Goal: Task Accomplishment & Management: Complete application form

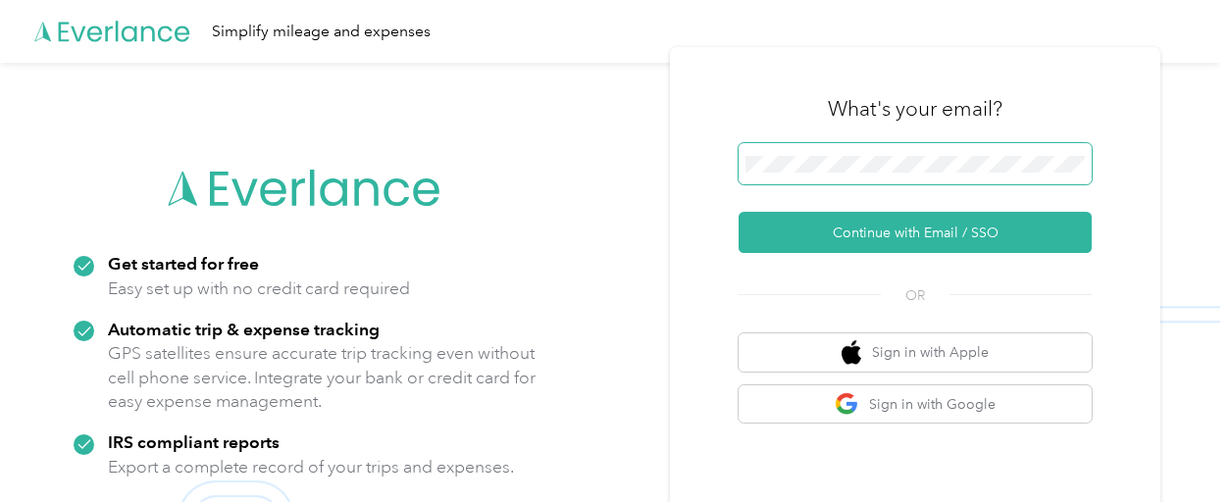
click at [937, 150] on span at bounding box center [915, 163] width 353 height 41
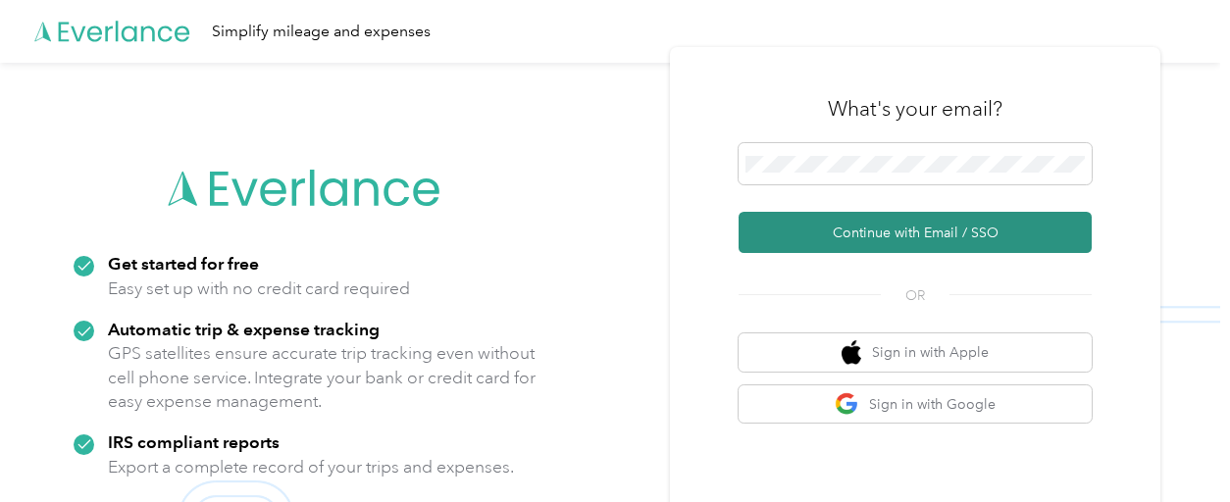
click at [902, 232] on button "Continue with Email / SSO" at bounding box center [915, 232] width 353 height 41
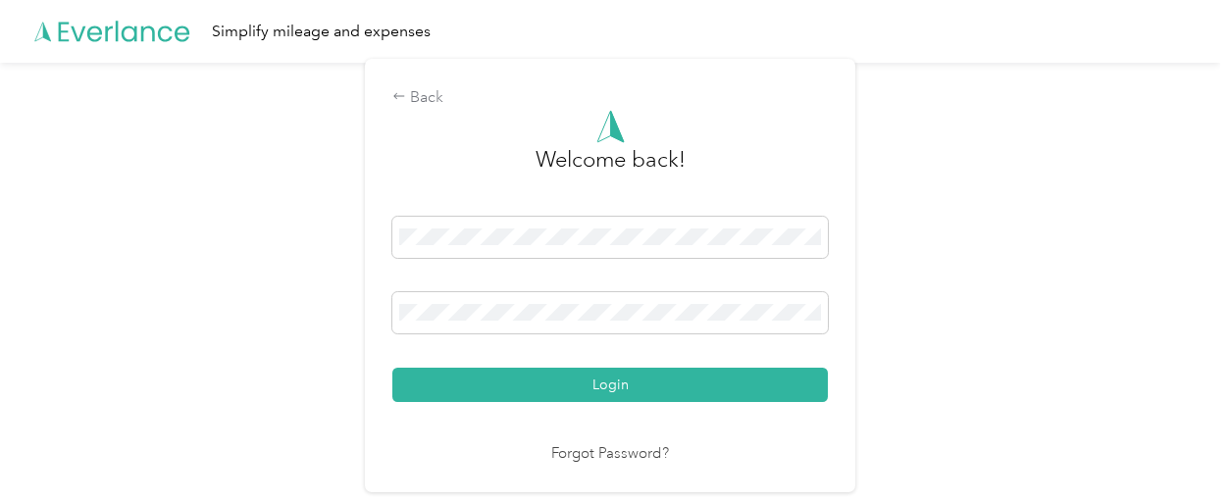
click at [392, 368] on button "Login" at bounding box center [610, 385] width 436 height 34
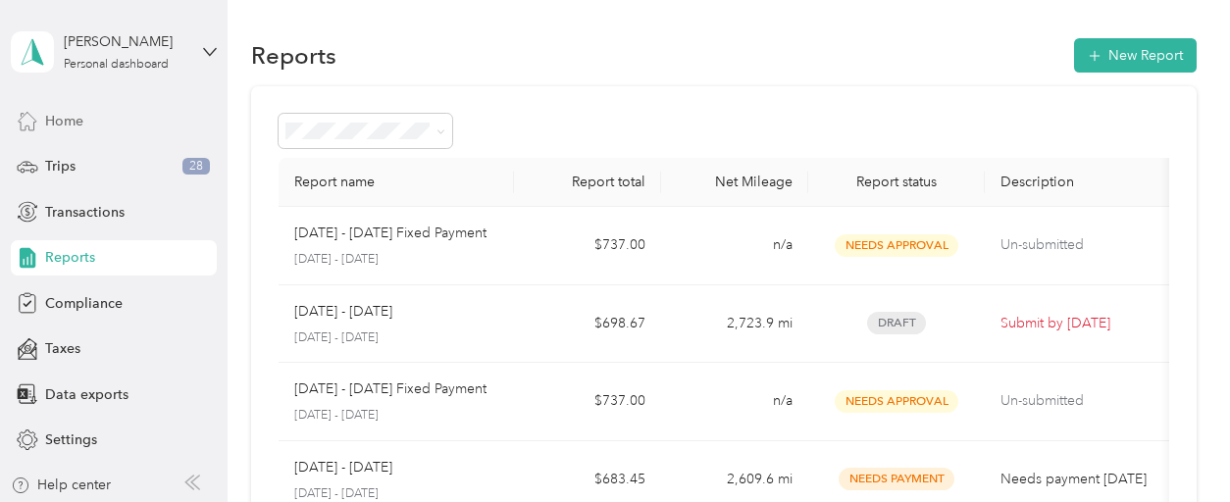
click at [36, 112] on div "Home" at bounding box center [114, 120] width 206 height 35
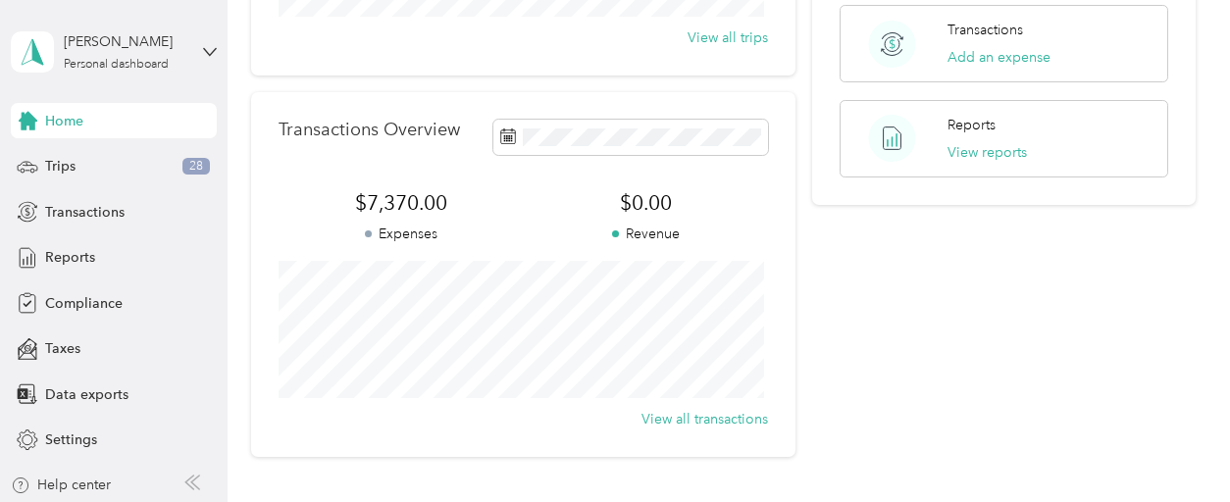
scroll to position [573, 0]
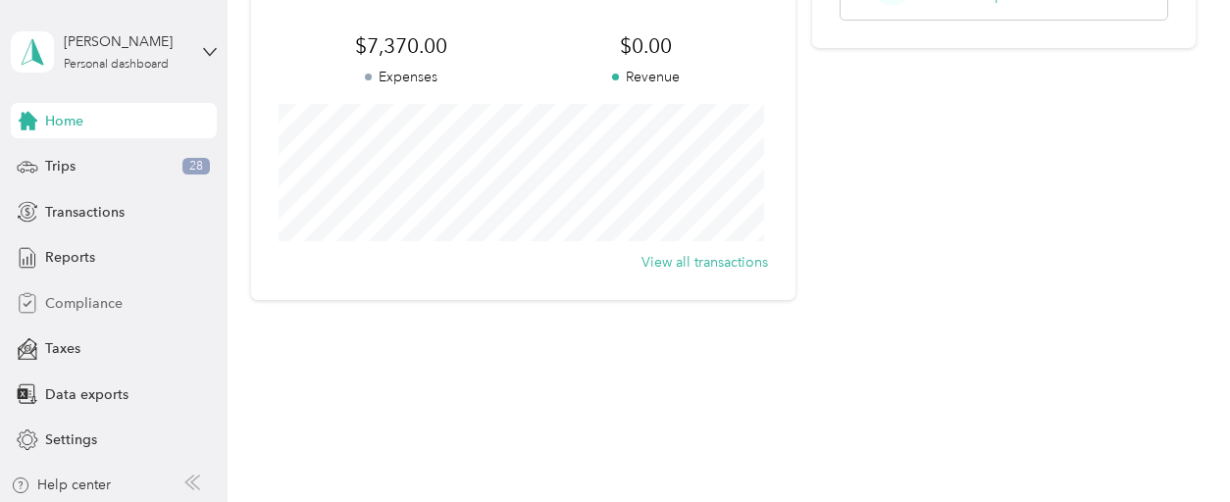
click at [96, 298] on span "Compliance" at bounding box center [84, 303] width 78 height 21
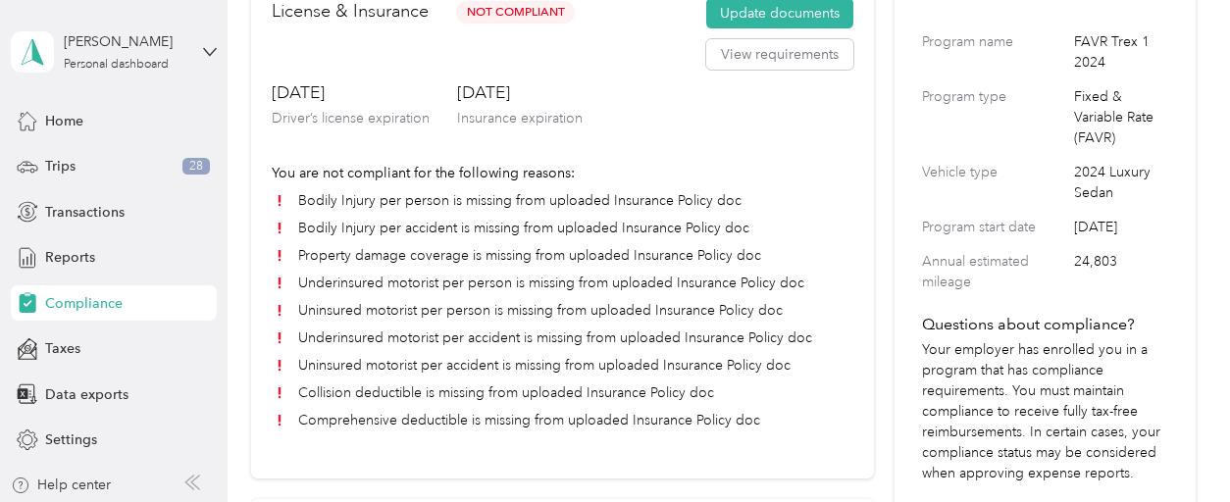
scroll to position [181, 0]
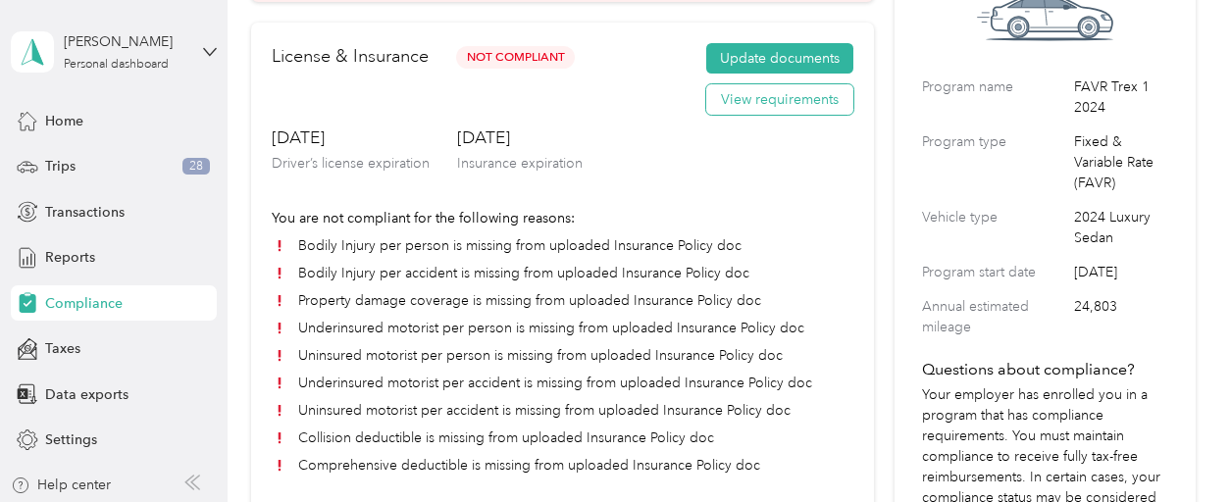
click at [777, 112] on button "View requirements" at bounding box center [779, 99] width 147 height 31
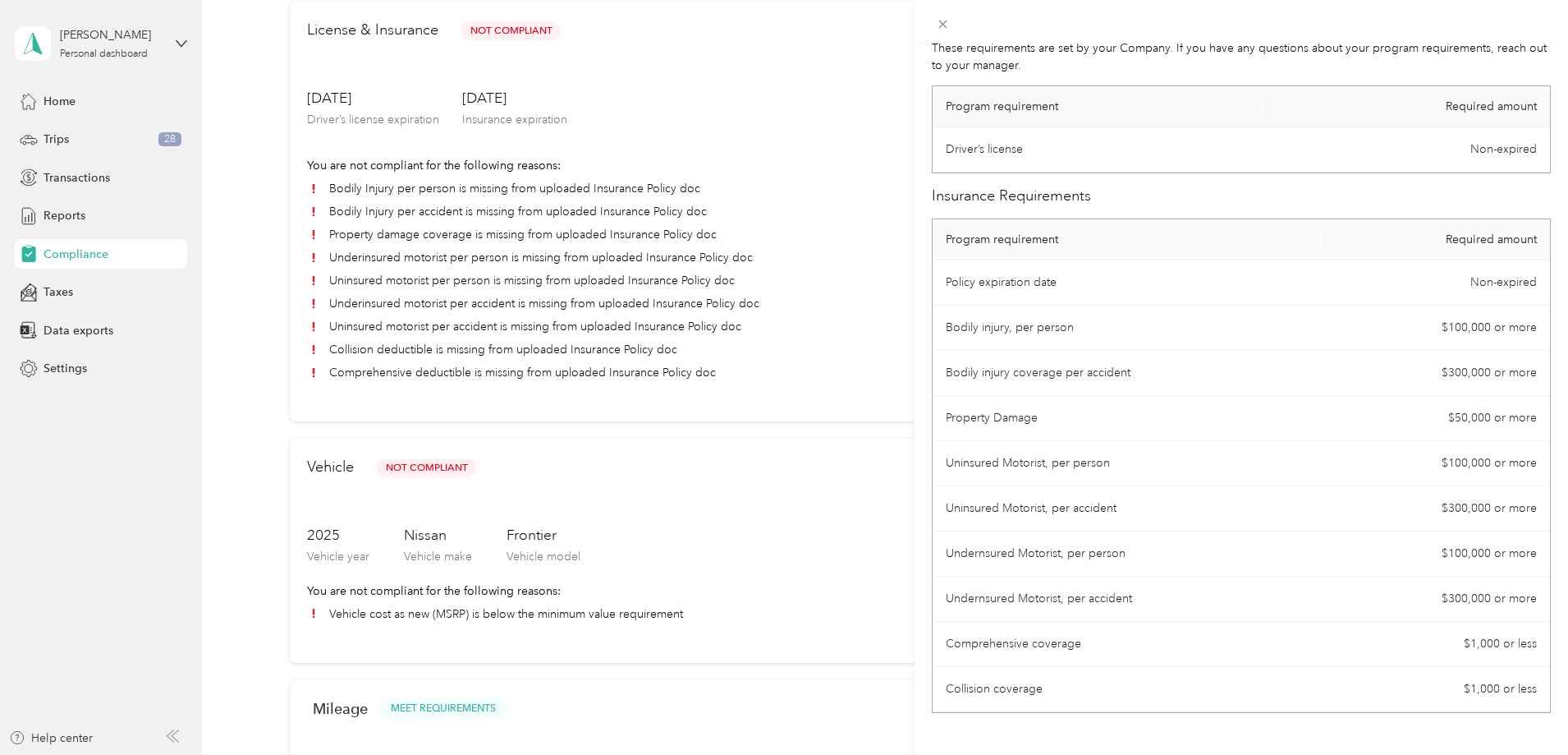
scroll to position [103, 0]
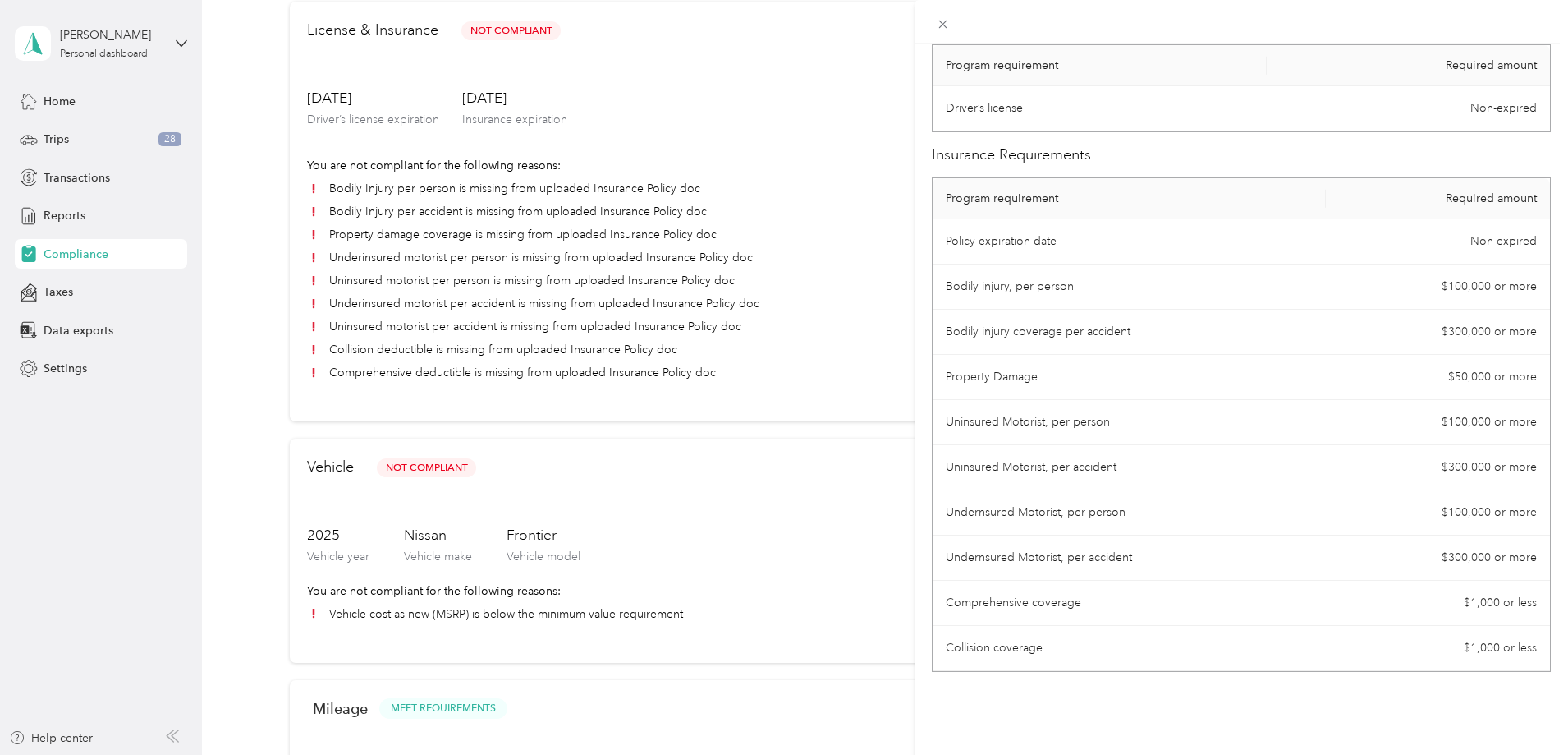
click at [776, 419] on div "License Requirements These requirements are set by your Company. If you have an…" at bounding box center [784, 378] width 1568 height 755
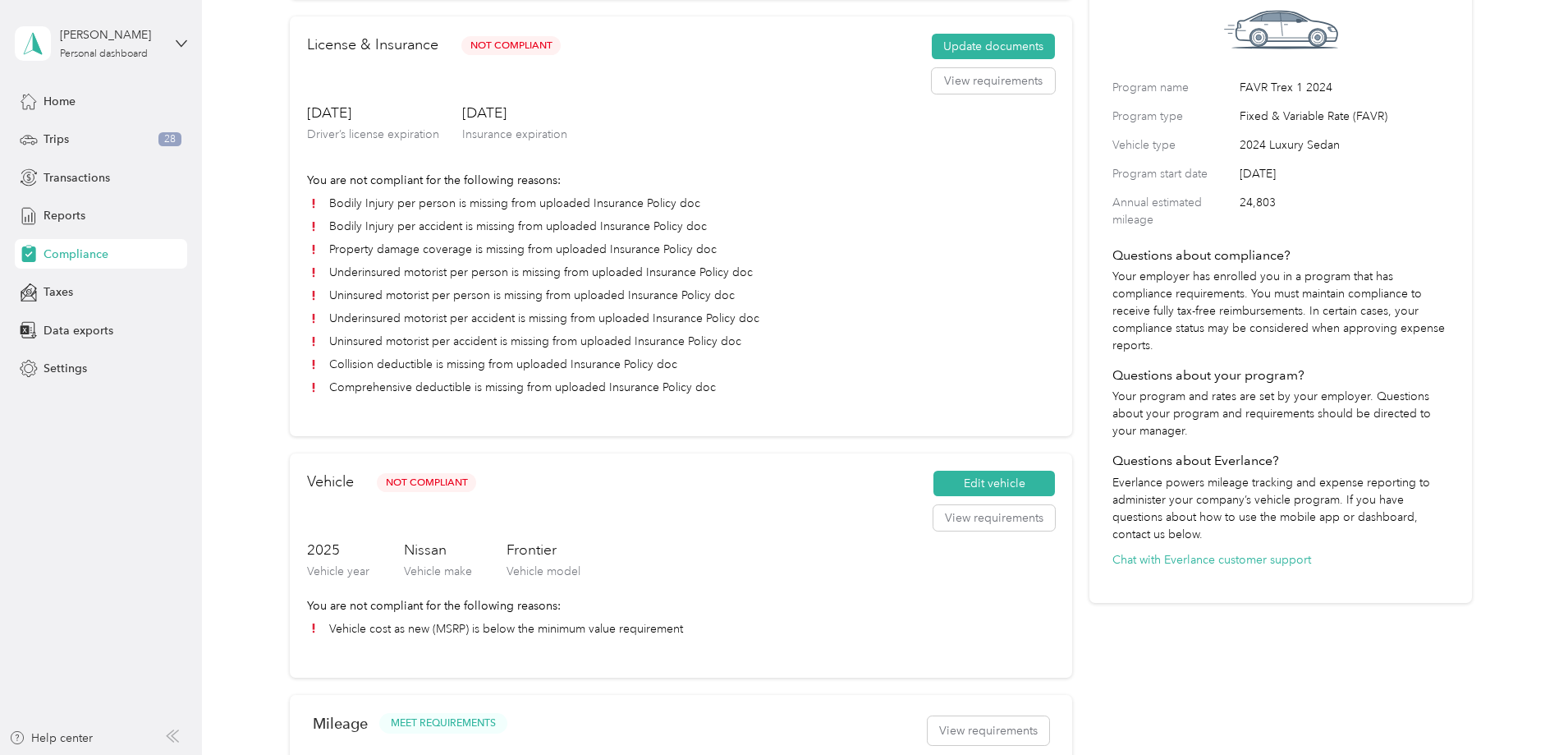
scroll to position [0, 0]
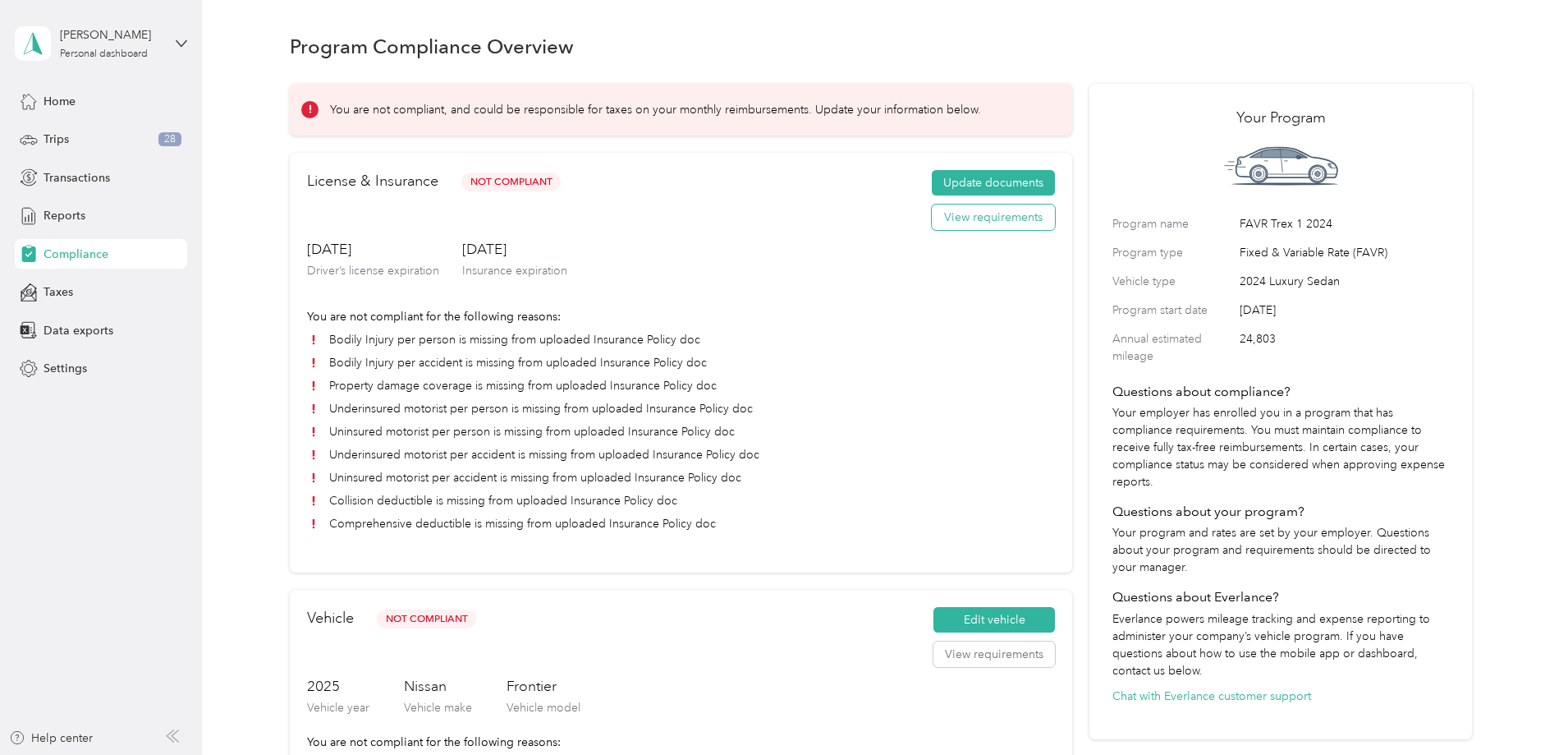
click at [933, 231] on button "View requirements" at bounding box center [993, 217] width 123 height 26
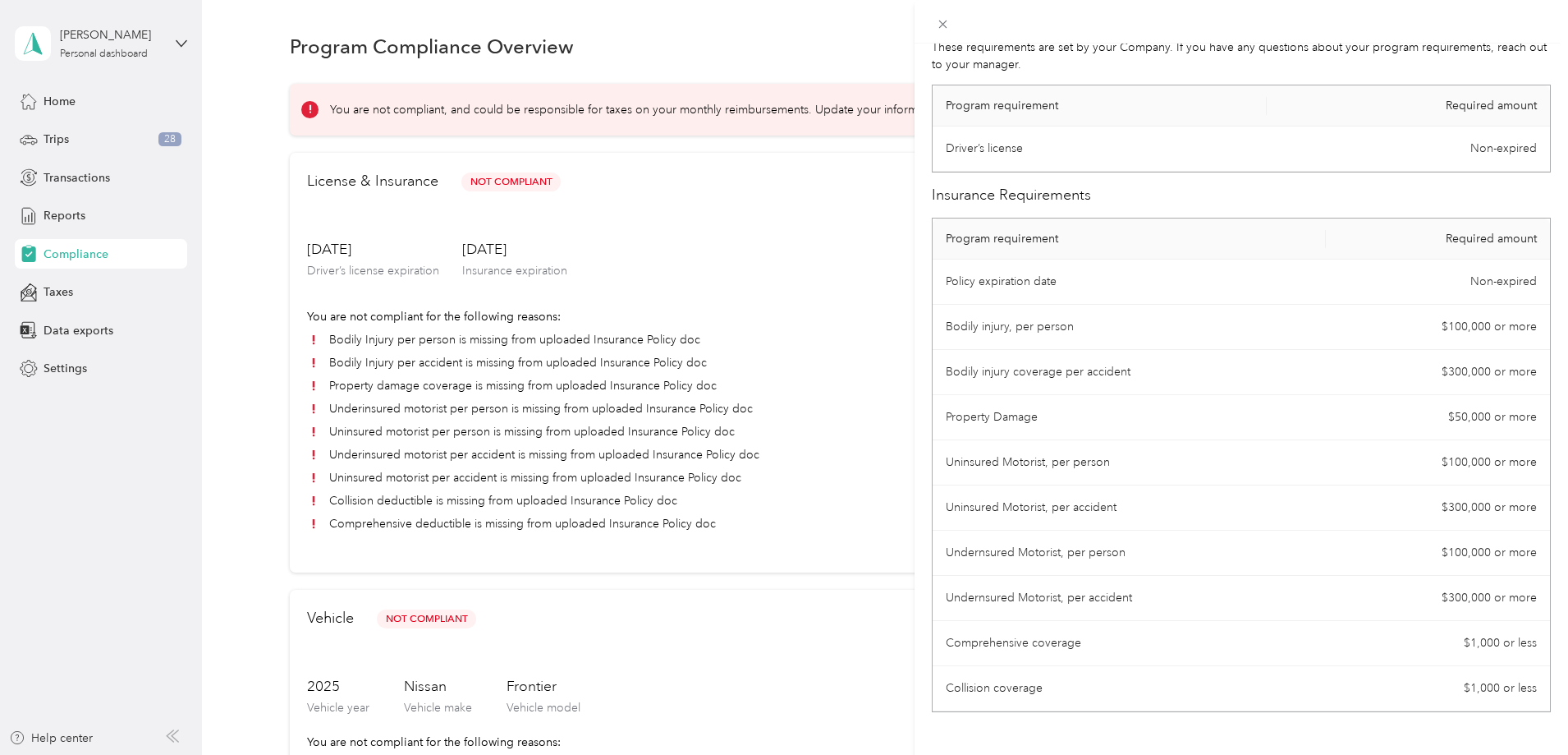
scroll to position [103, 0]
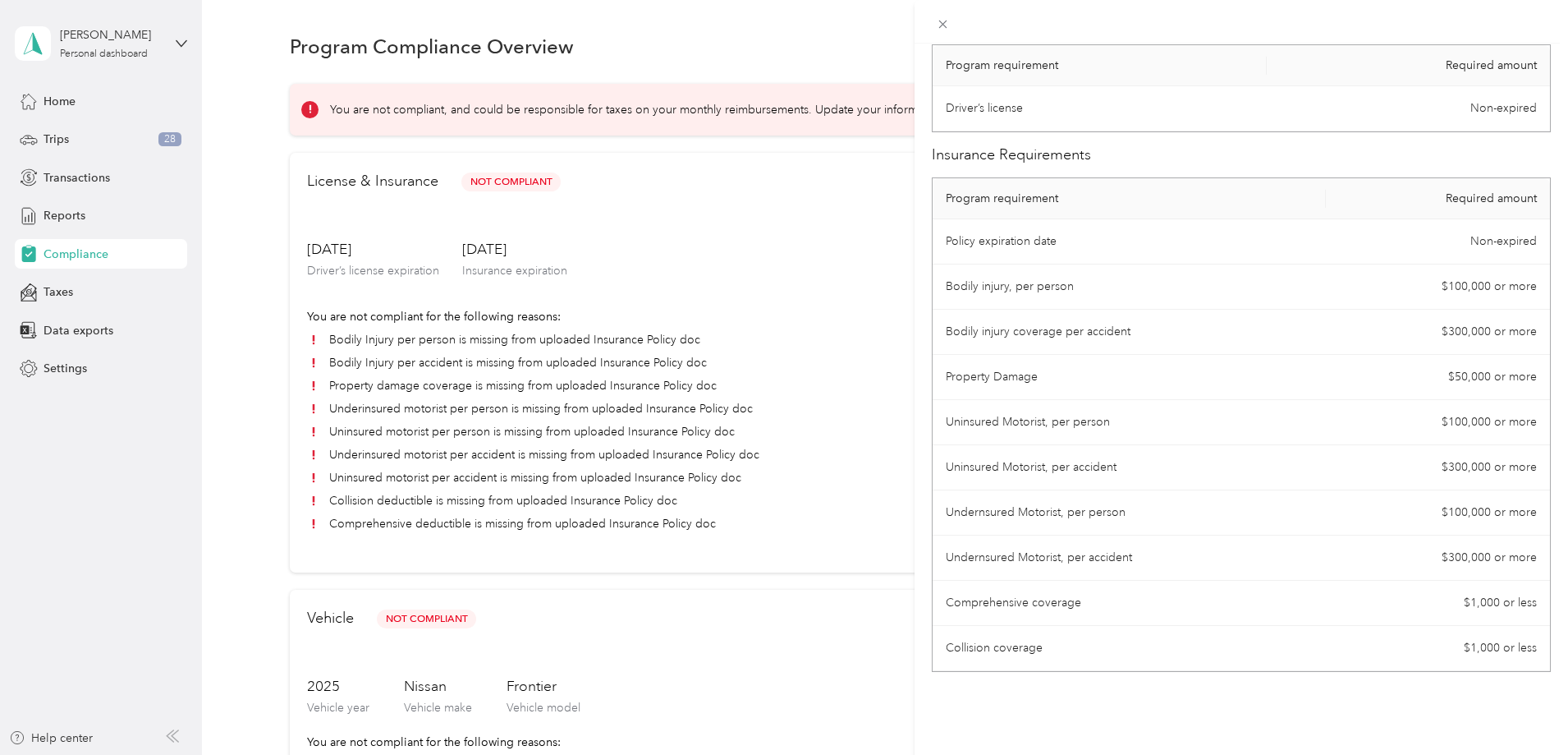
click at [330, 419] on div "License Requirements These requirements are set by your Company. If you have an…" at bounding box center [784, 378] width 1568 height 755
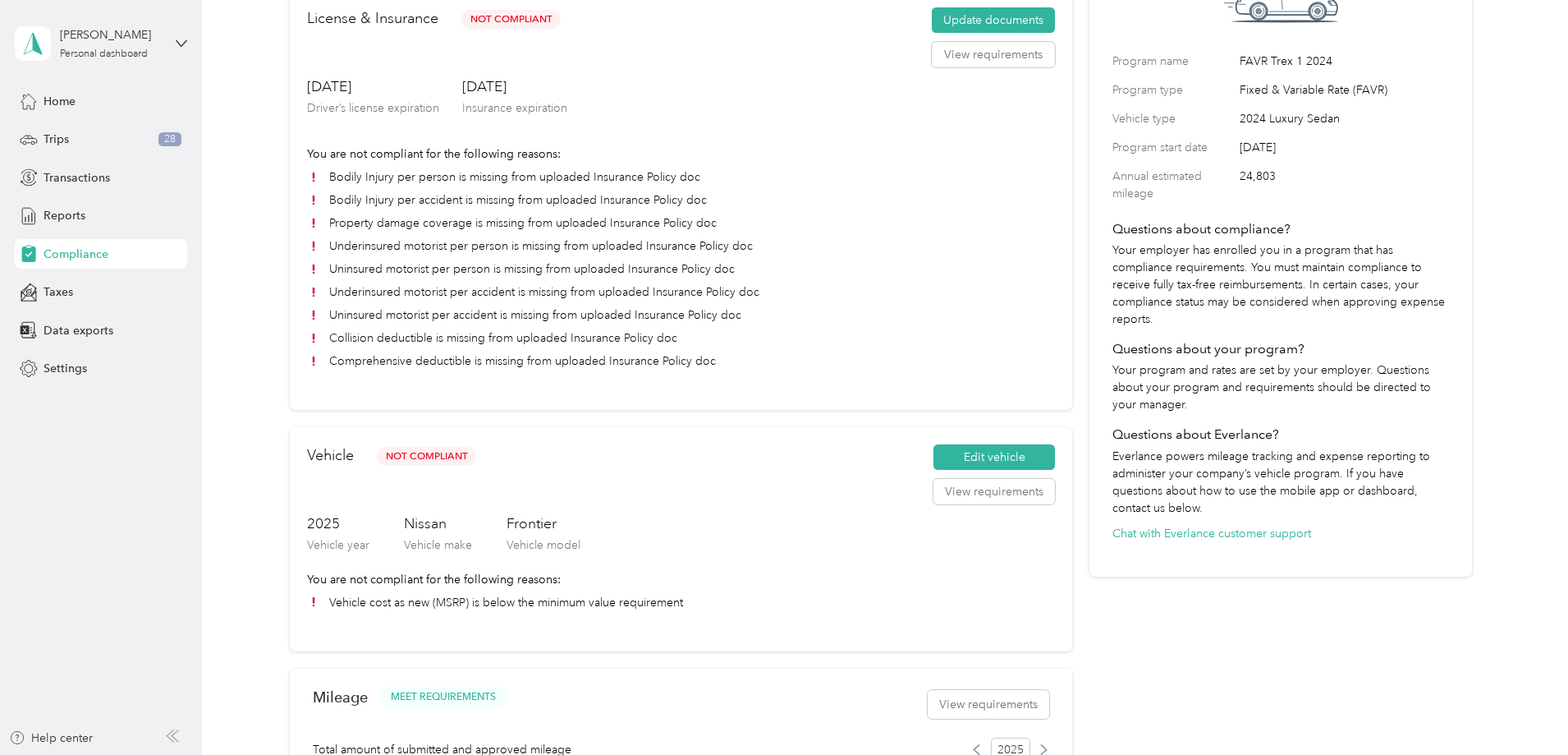
scroll to position [164, 0]
click at [945, 419] on button "View requirements" at bounding box center [994, 490] width 121 height 26
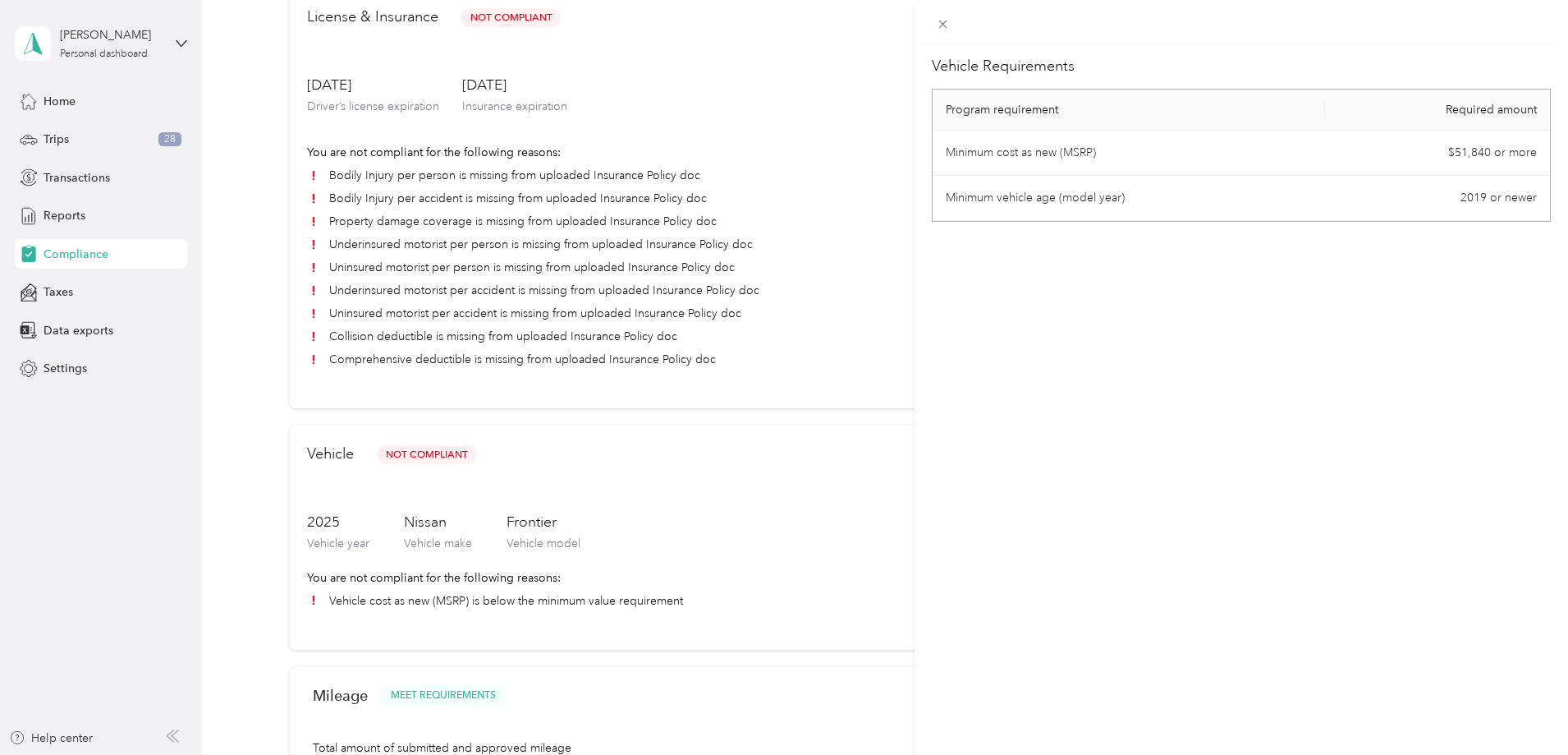
click at [639, 419] on div "Vehicle Requirements Program requirement Required amount Minimum cost as new (M…" at bounding box center [784, 378] width 1568 height 755
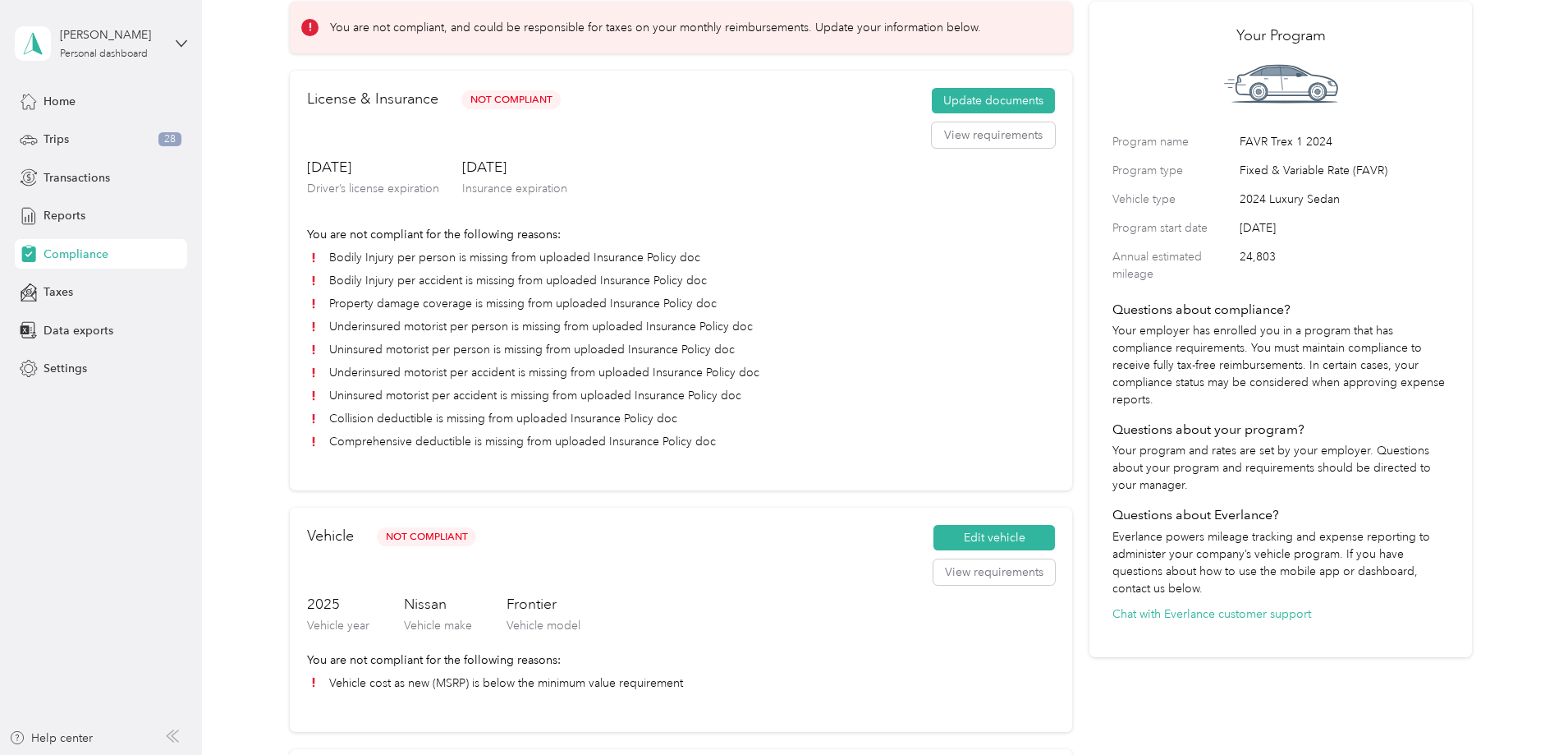
scroll to position [0, 0]
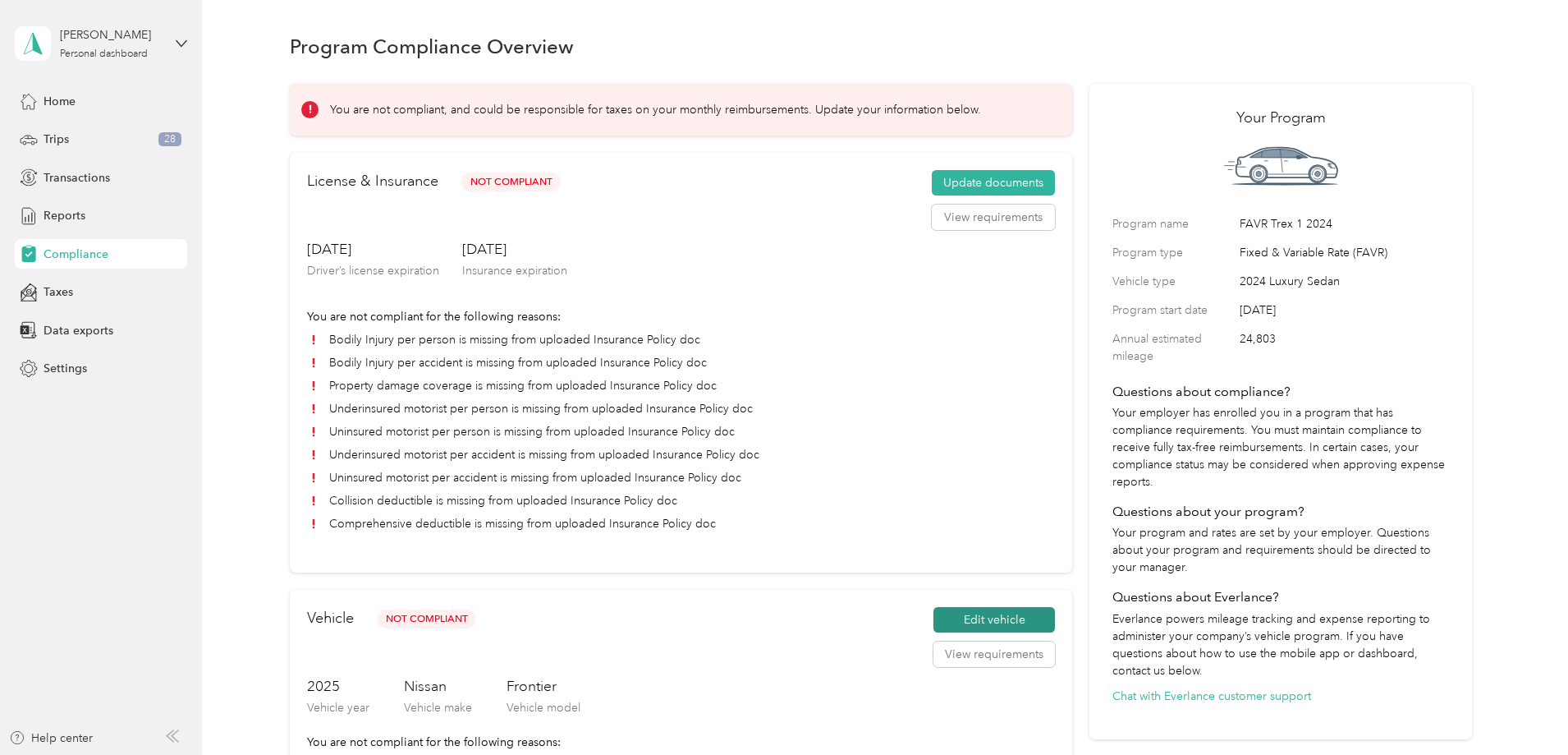
click at [945, 419] on button "Edit vehicle" at bounding box center [994, 619] width 121 height 26
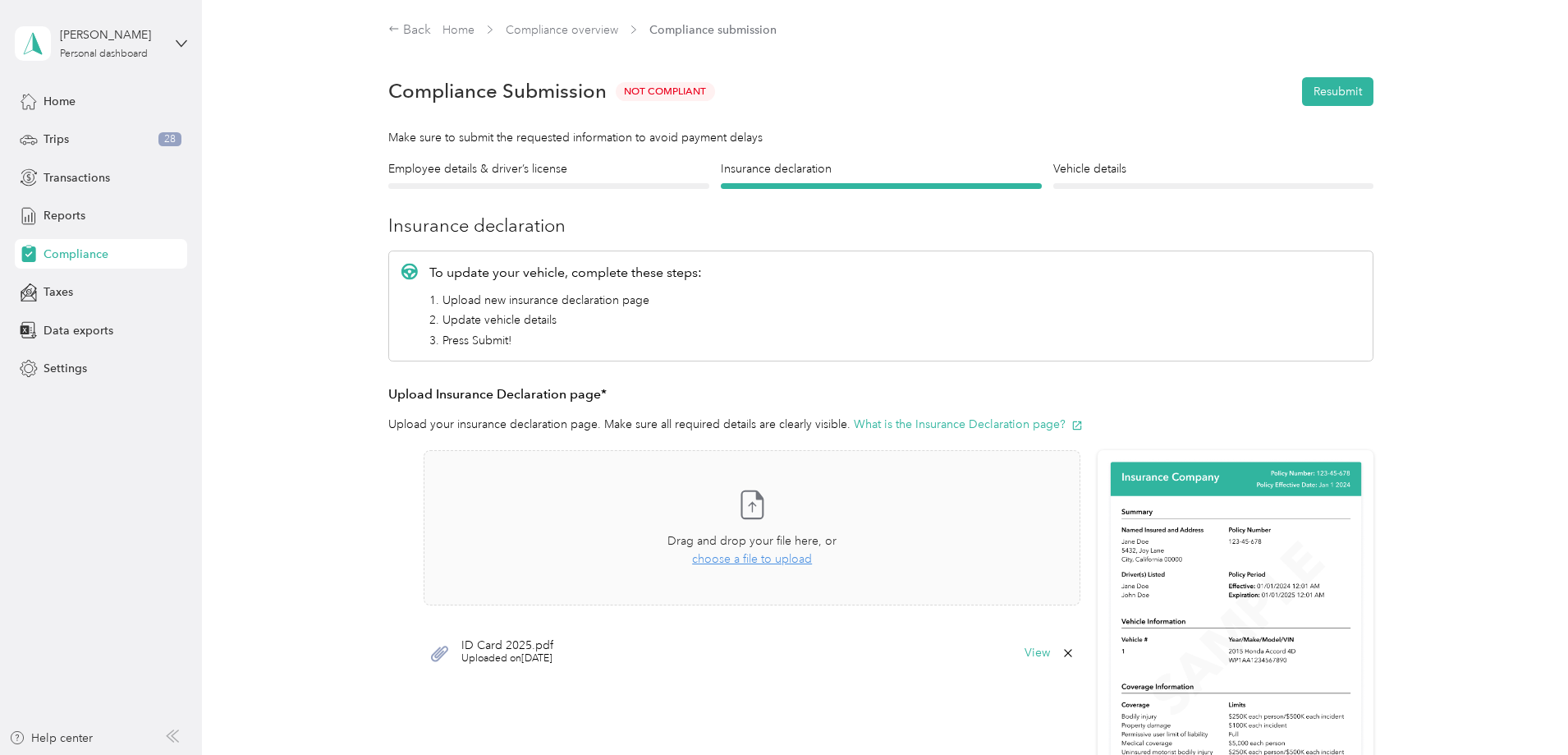
click at [488, 419] on span "ID Card 2025.pdf" at bounding box center [507, 645] width 92 height 12
drag, startPoint x: 1028, startPoint y: 643, endPoint x: 1029, endPoint y: 652, distance: 9.1
click at [1028, 419] on div "ID Card 2025.pdf Uploaded on [DATE] View" at bounding box center [751, 653] width 657 height 49
click at [1028, 419] on button "View" at bounding box center [1037, 653] width 25 height 12
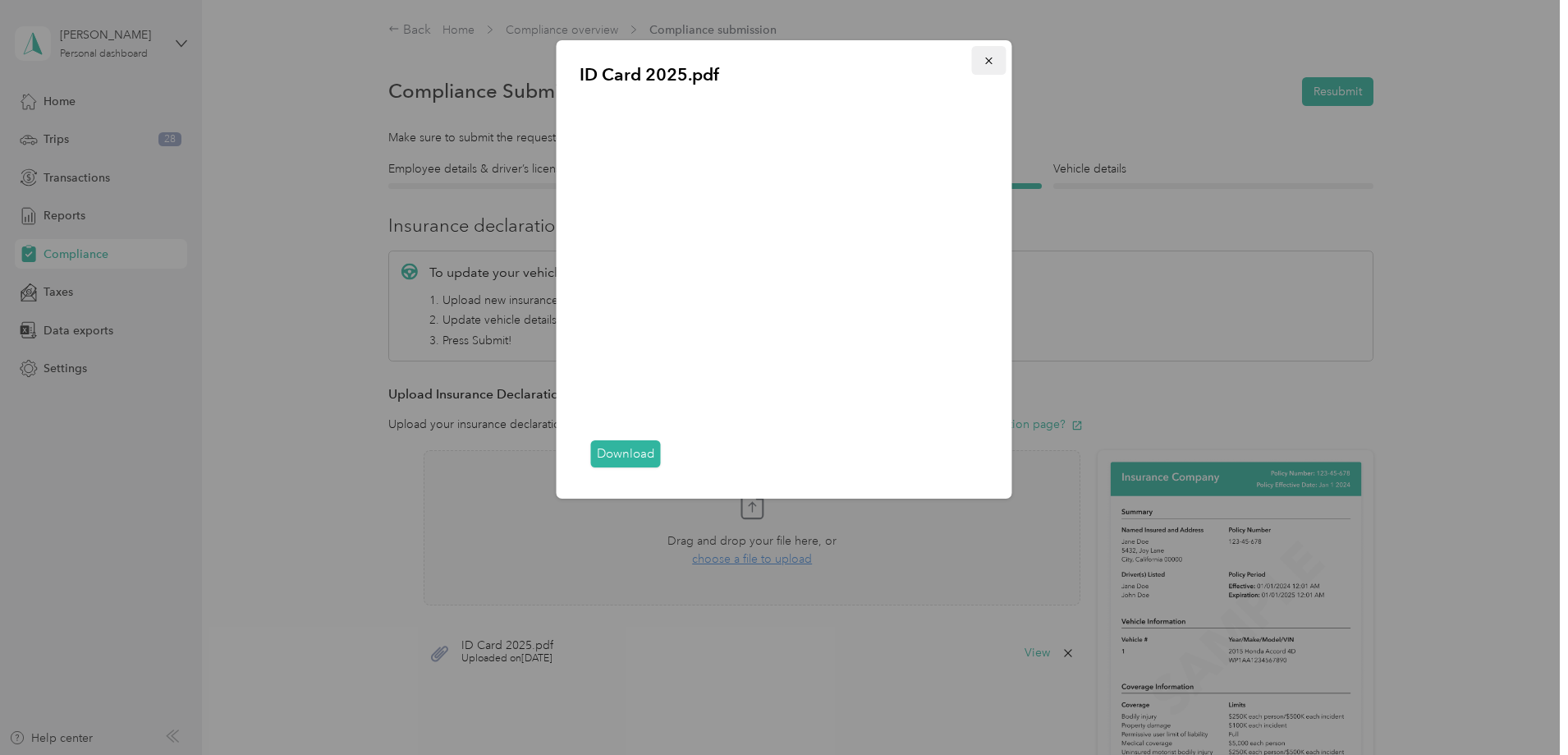
click at [986, 62] on icon "button" at bounding box center [989, 61] width 12 height 12
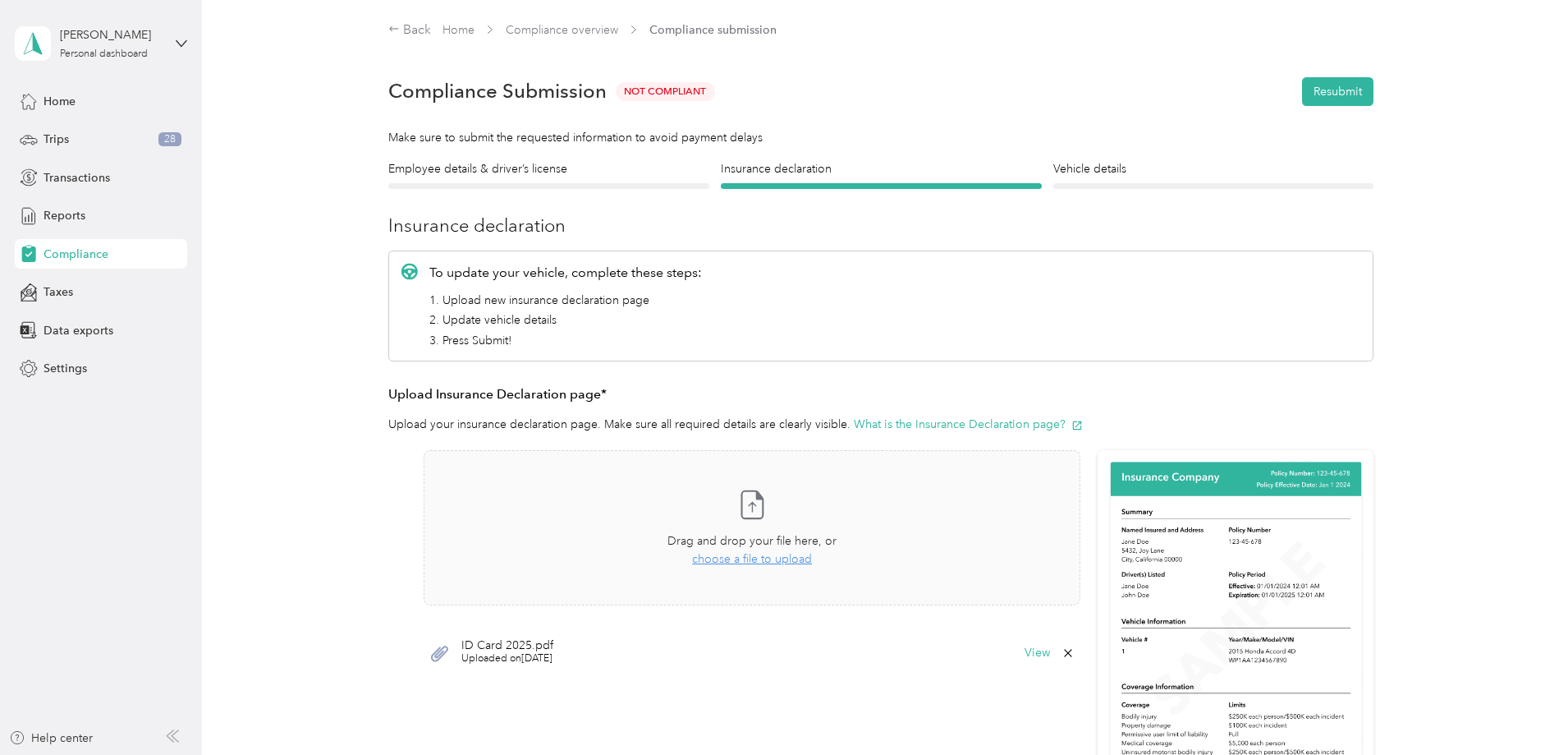
click at [492, 419] on span "Uploaded on [DATE]" at bounding box center [507, 659] width 92 height 15
click at [438, 419] on icon at bounding box center [439, 653] width 18 height 16
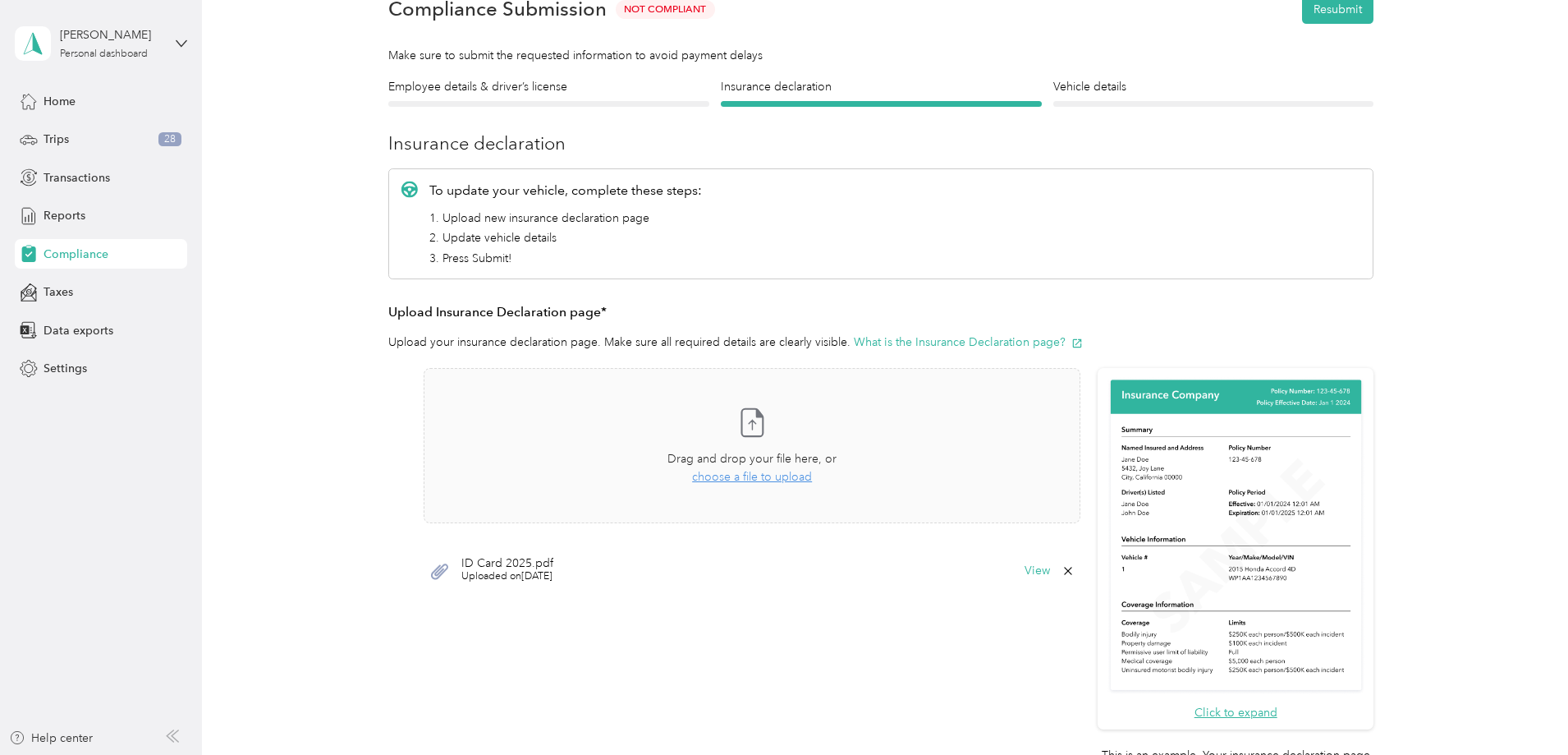
scroll to position [164, 0]
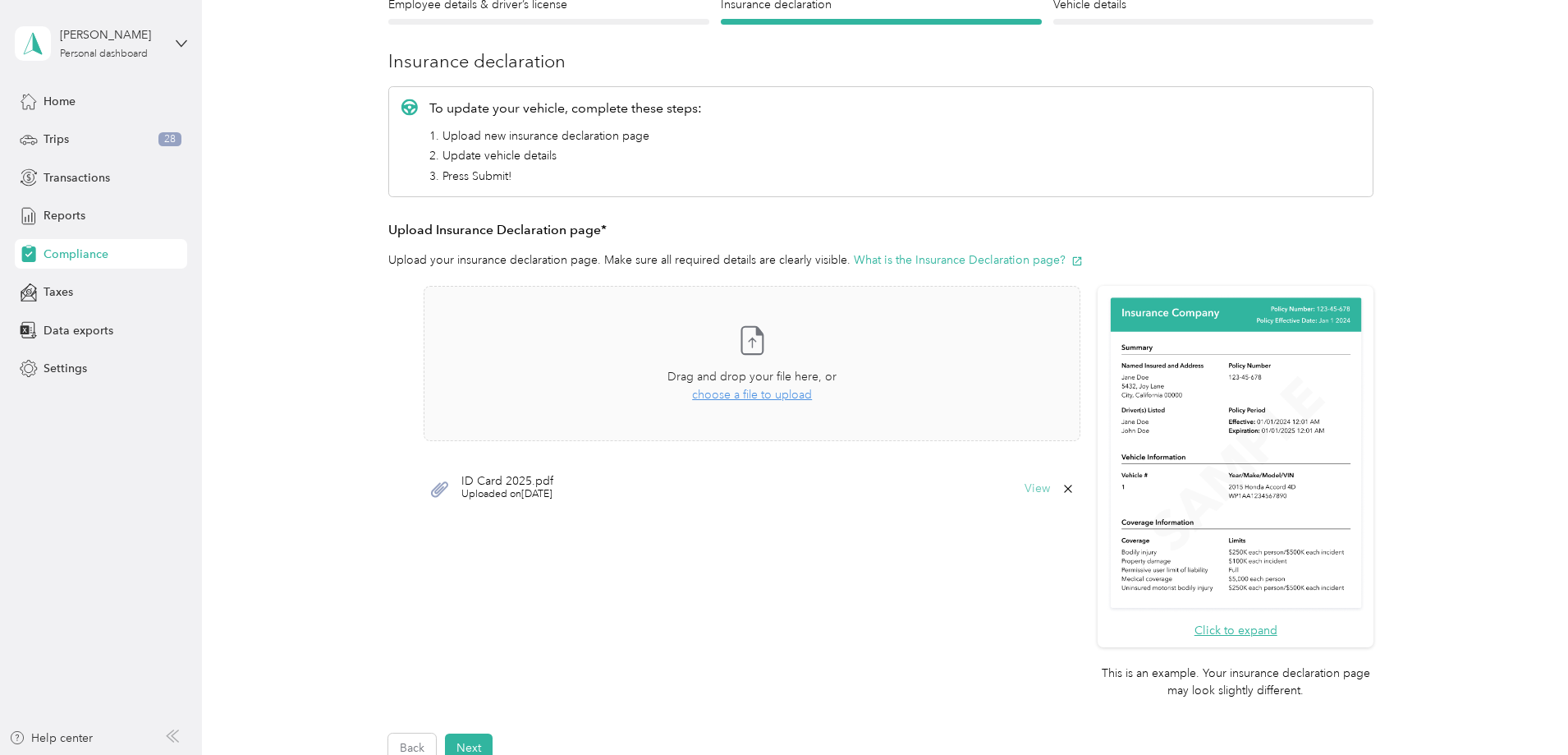
click at [1028, 419] on button "View" at bounding box center [1037, 489] width 25 height 12
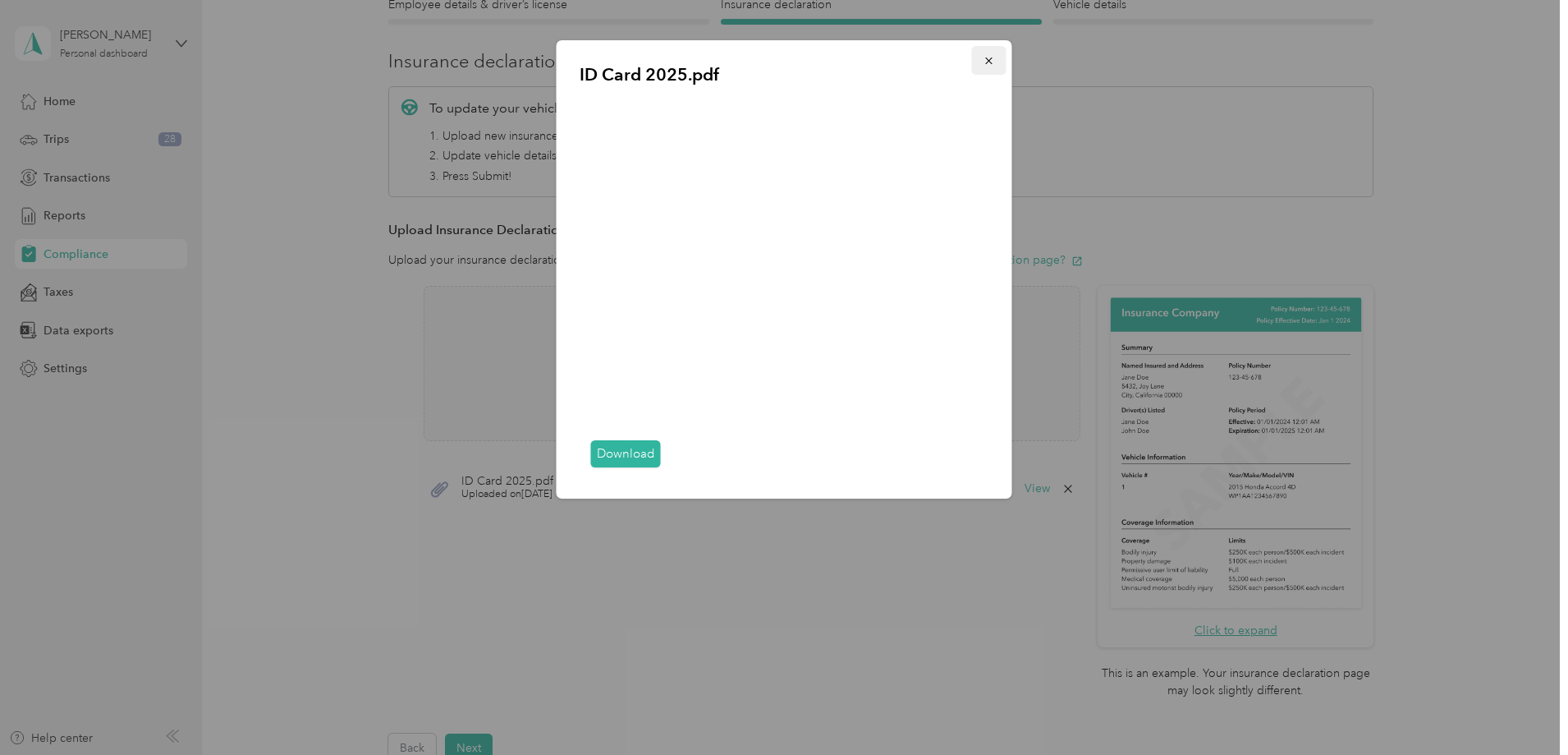
click at [996, 65] on button "button" at bounding box center [989, 60] width 34 height 28
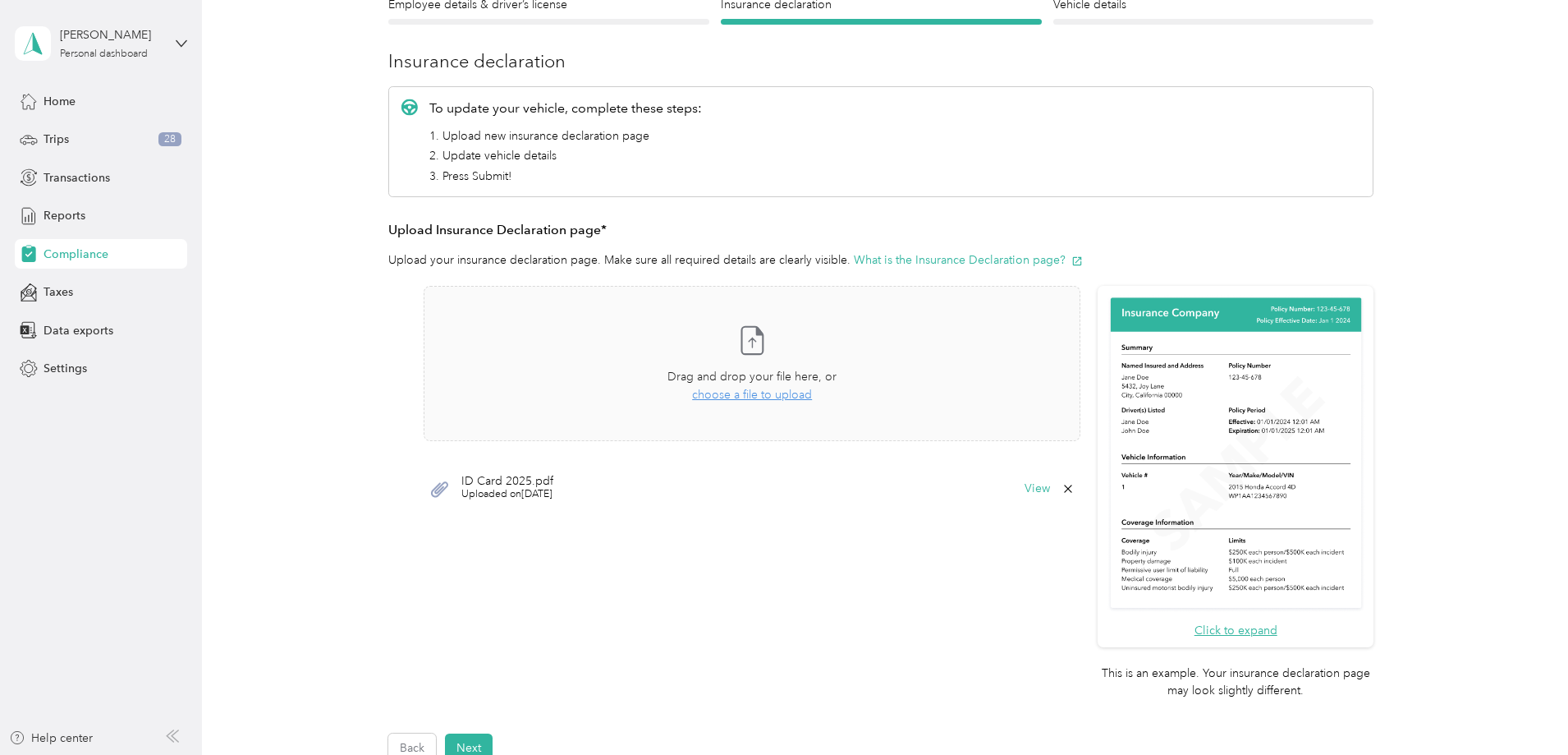
scroll to position [328, 0]
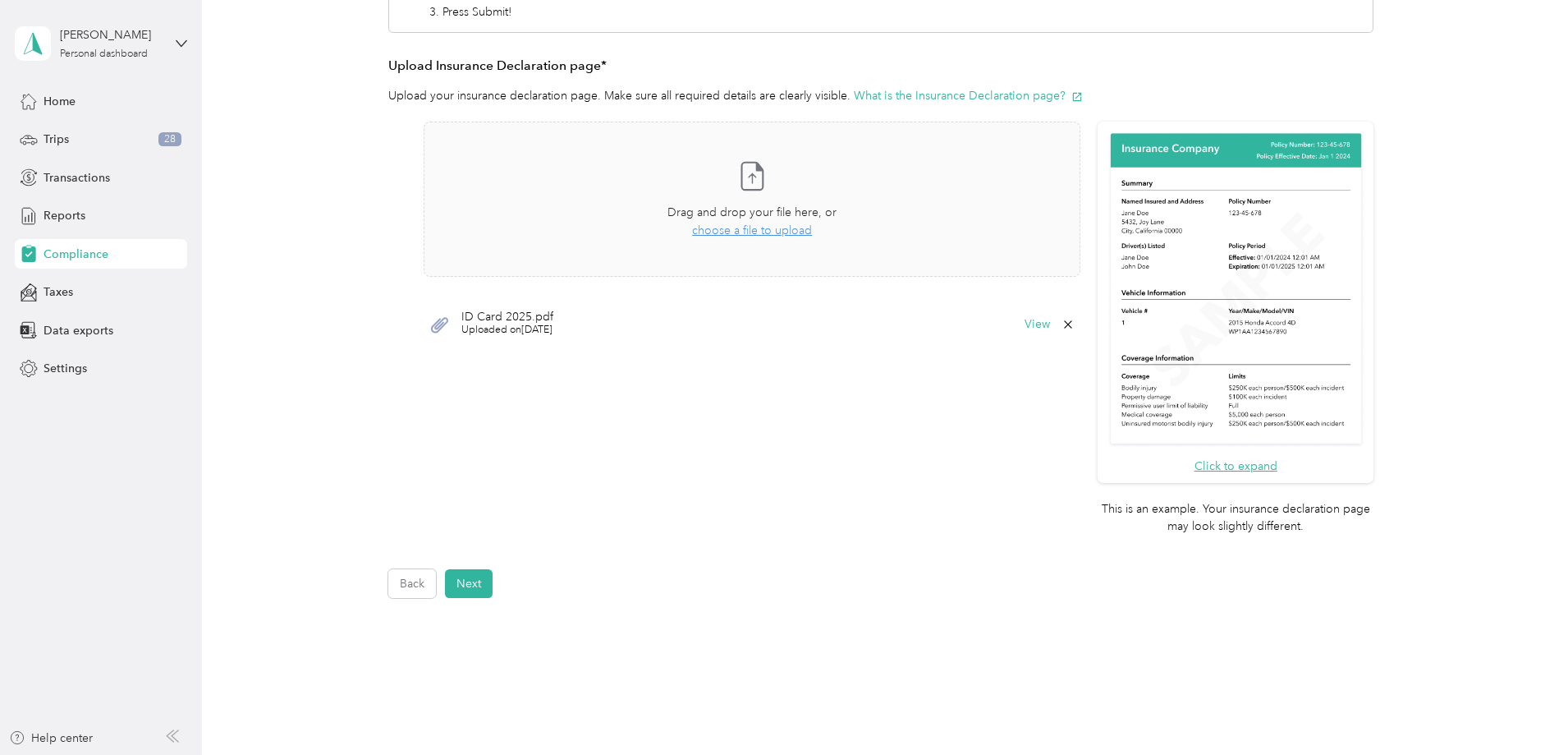
click at [477, 419] on div "Back Home Compliance overview Compliance submission Compliance Submission Not C…" at bounding box center [880, 214] width 1358 height 1085
click at [476, 419] on button "Next" at bounding box center [469, 583] width 48 height 28
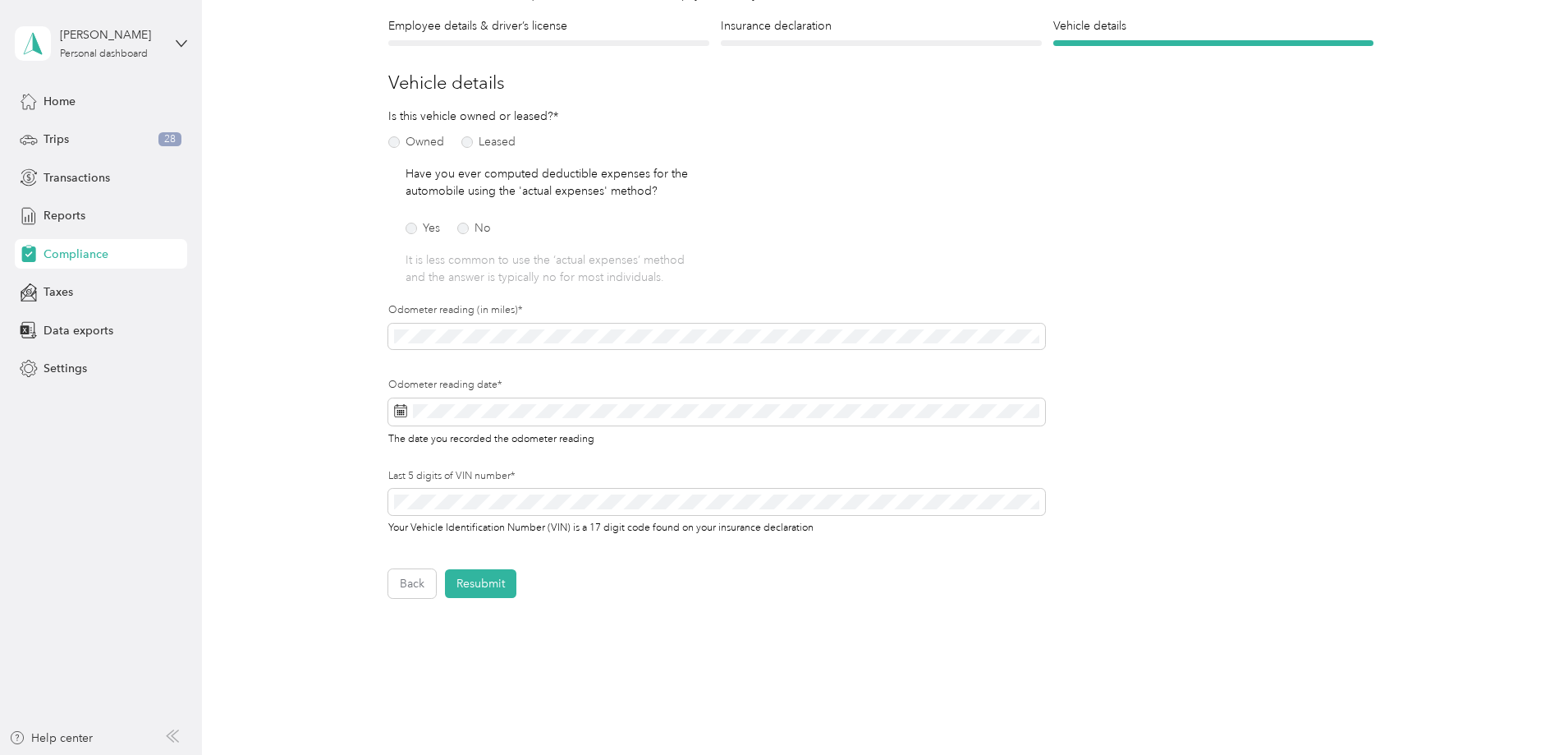
click at [476, 419] on button "Resubmit" at bounding box center [480, 583] width 71 height 28
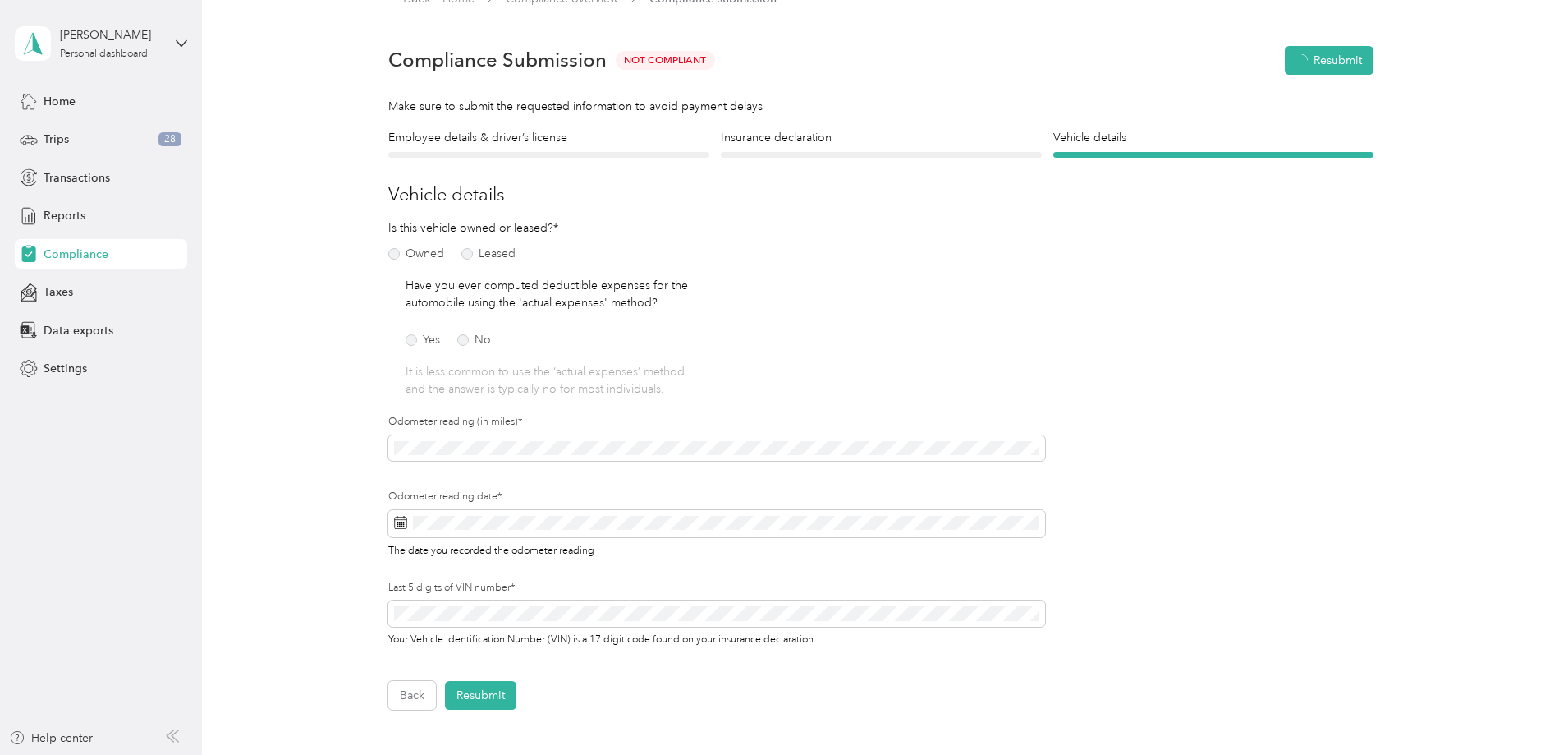
scroll to position [21, 0]
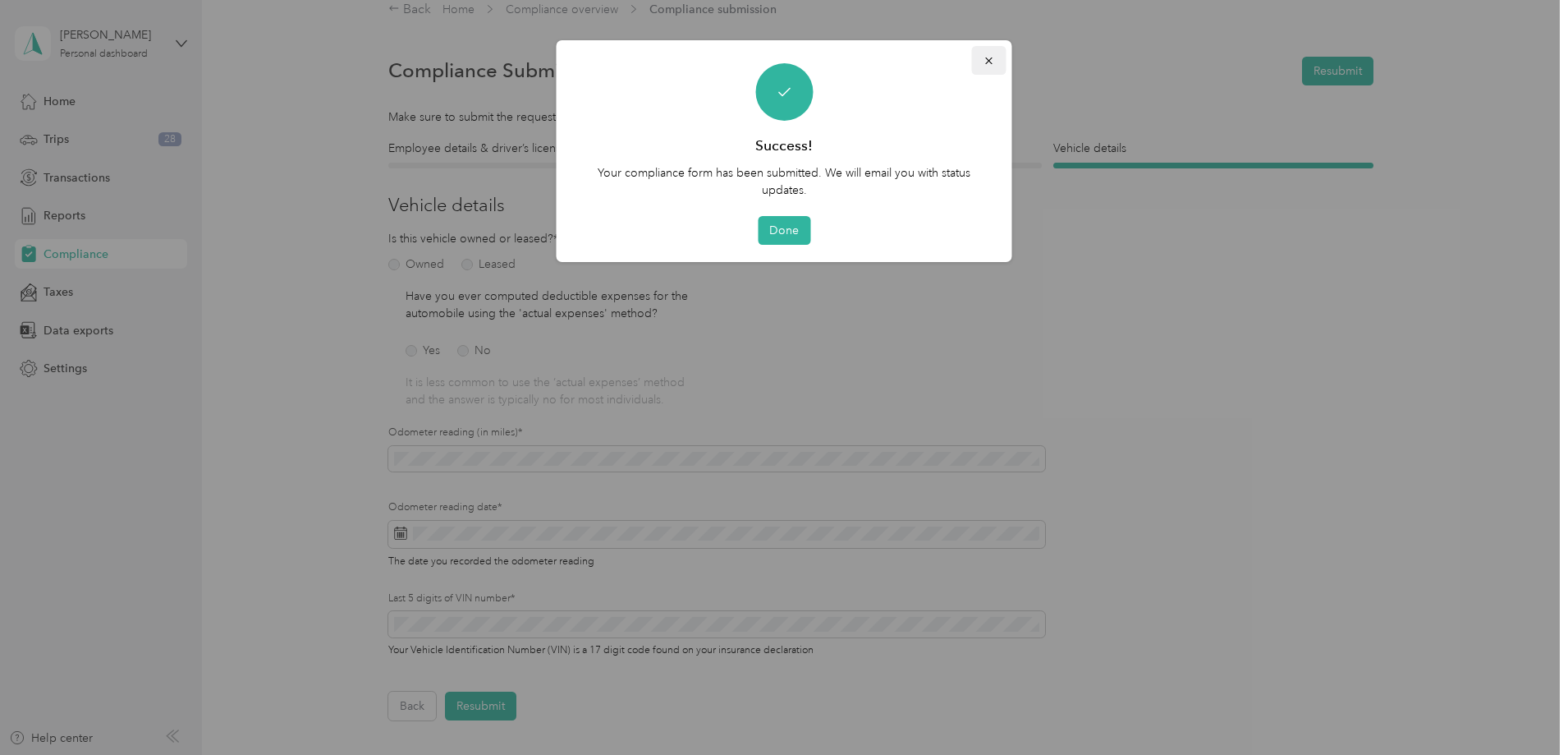
click at [981, 59] on button "button" at bounding box center [989, 60] width 34 height 28
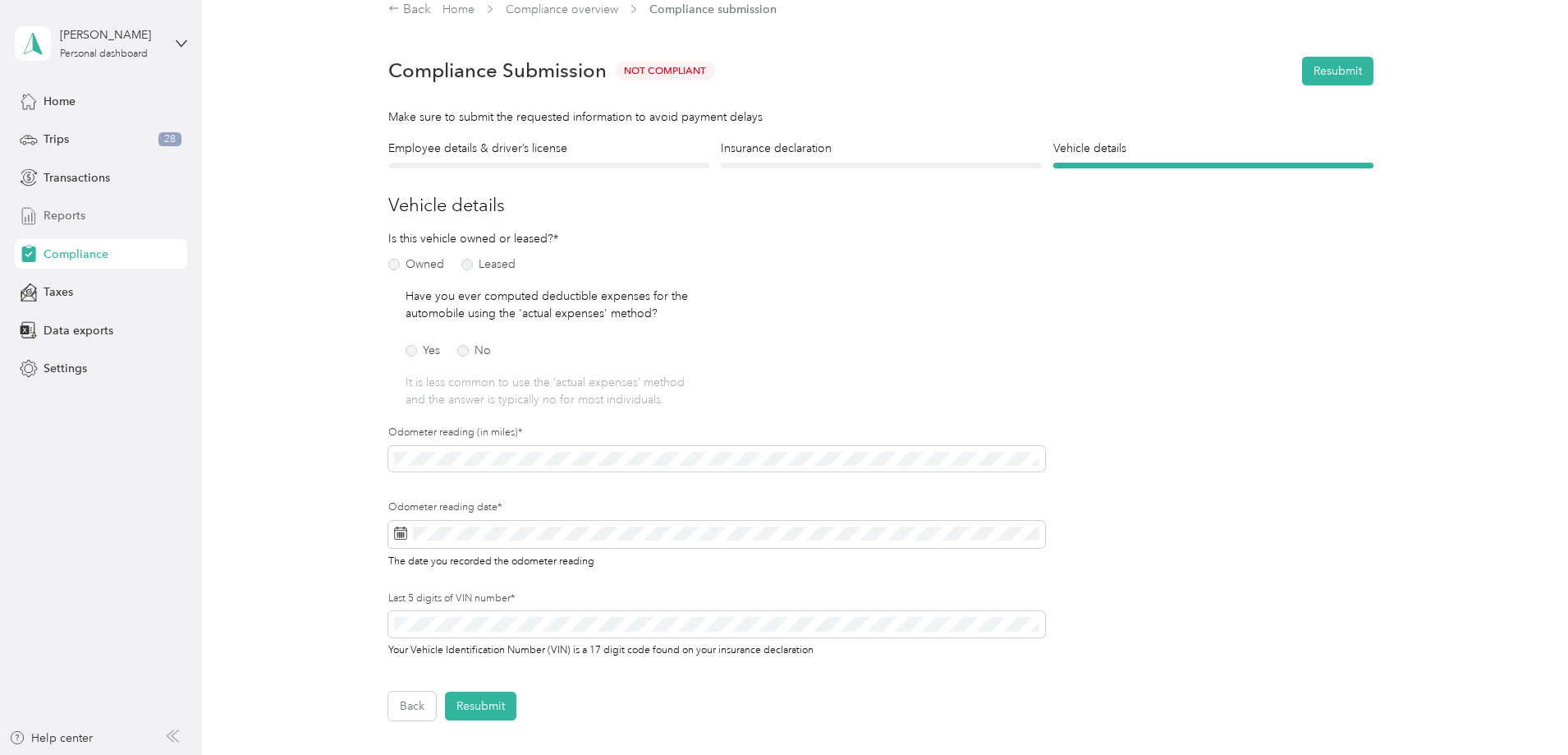
click at [56, 212] on span "Reports" at bounding box center [64, 215] width 42 height 18
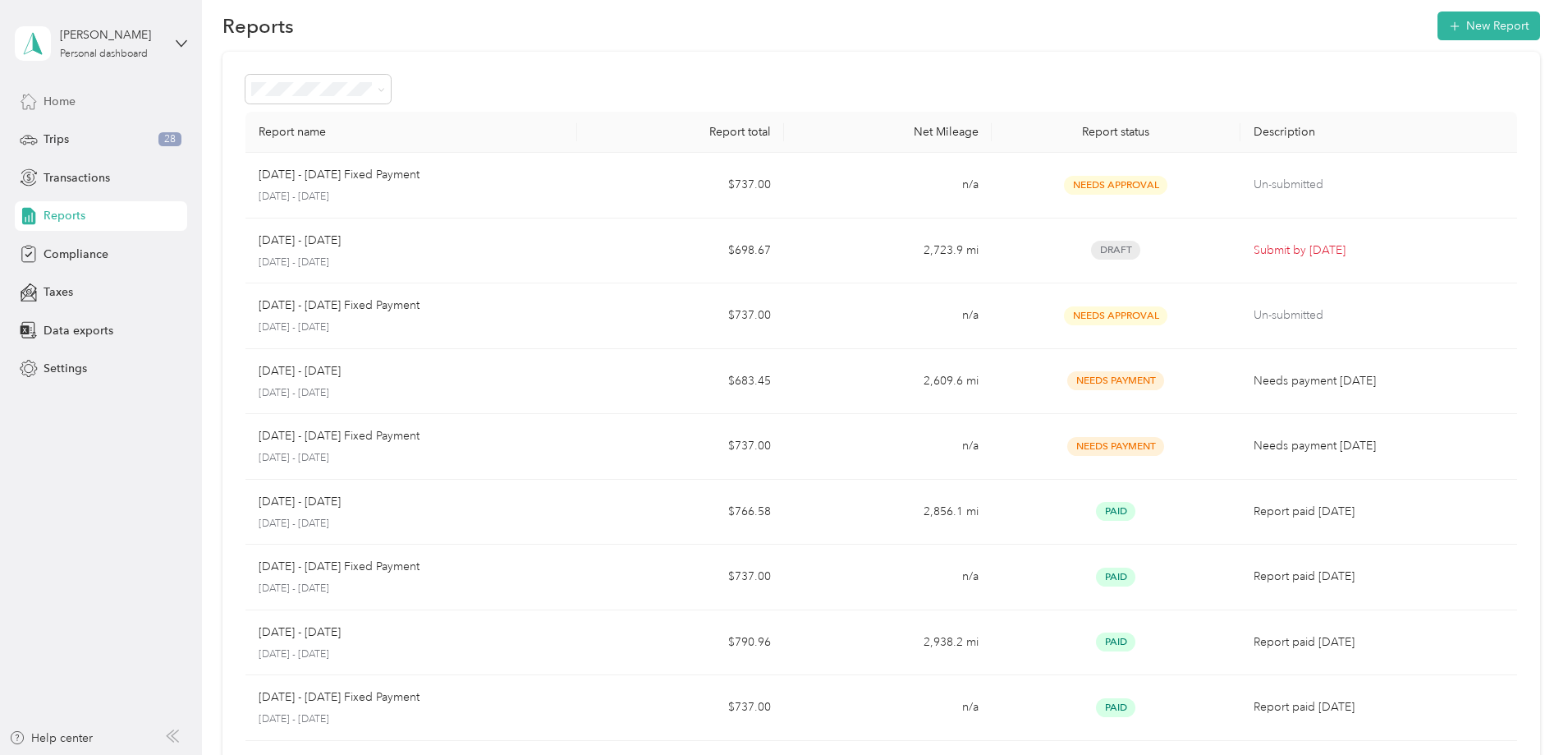
click at [57, 105] on span "Home" at bounding box center [59, 101] width 32 height 18
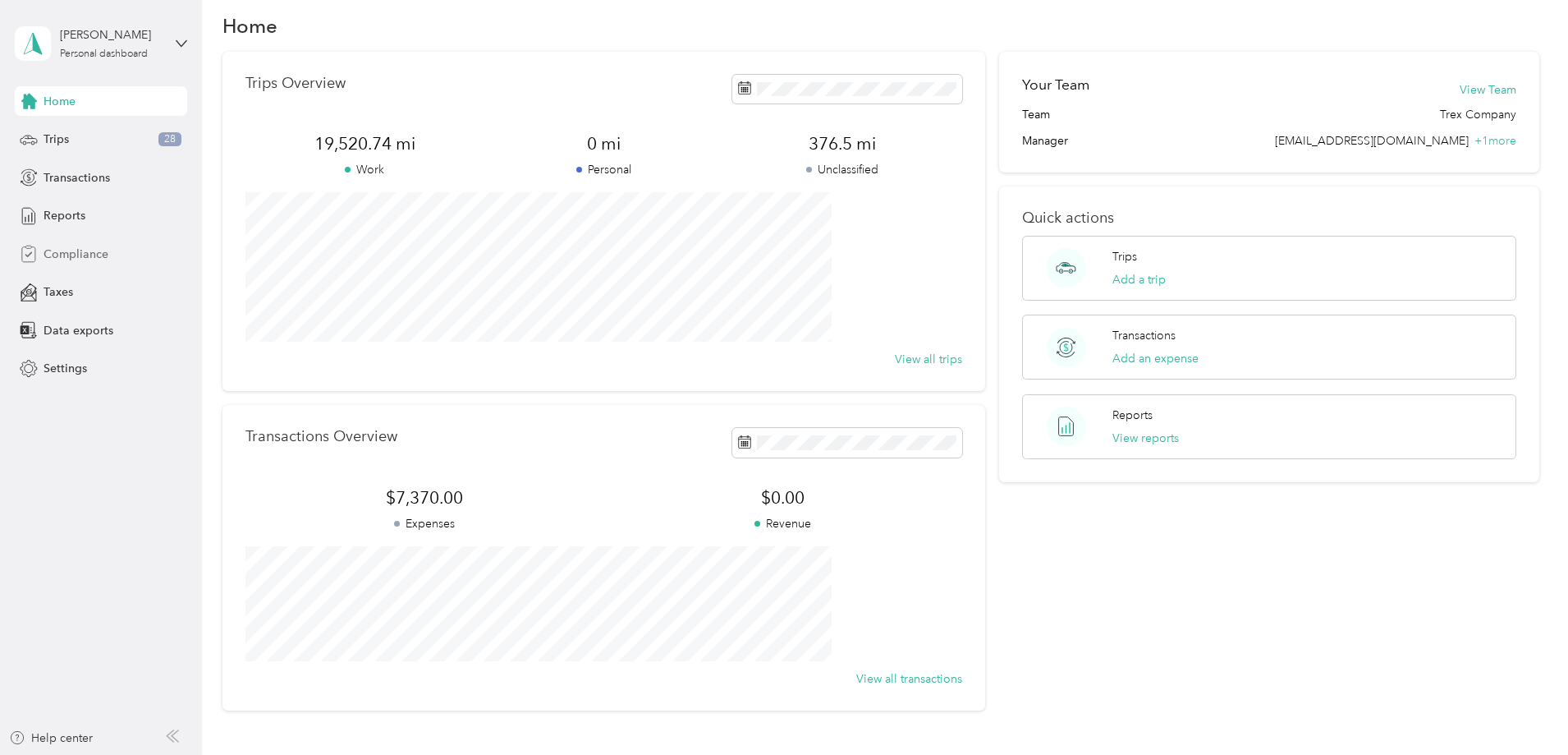
click at [69, 261] on span "Compliance" at bounding box center [76, 254] width 65 height 18
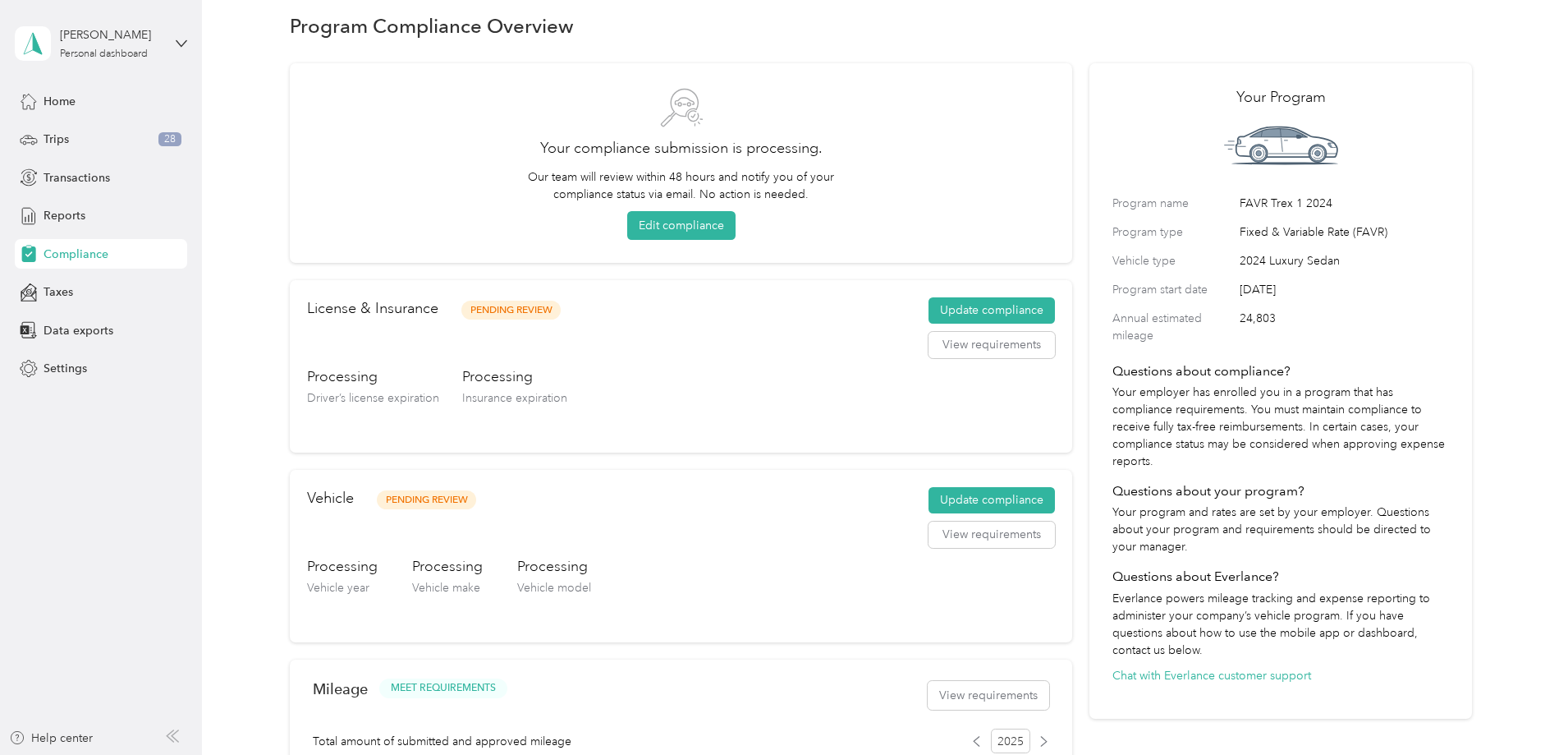
click at [1028, 265] on div "Your compliance submission is processing. Our team will review within 48 hours …" at bounding box center [880, 617] width 1182 height 1130
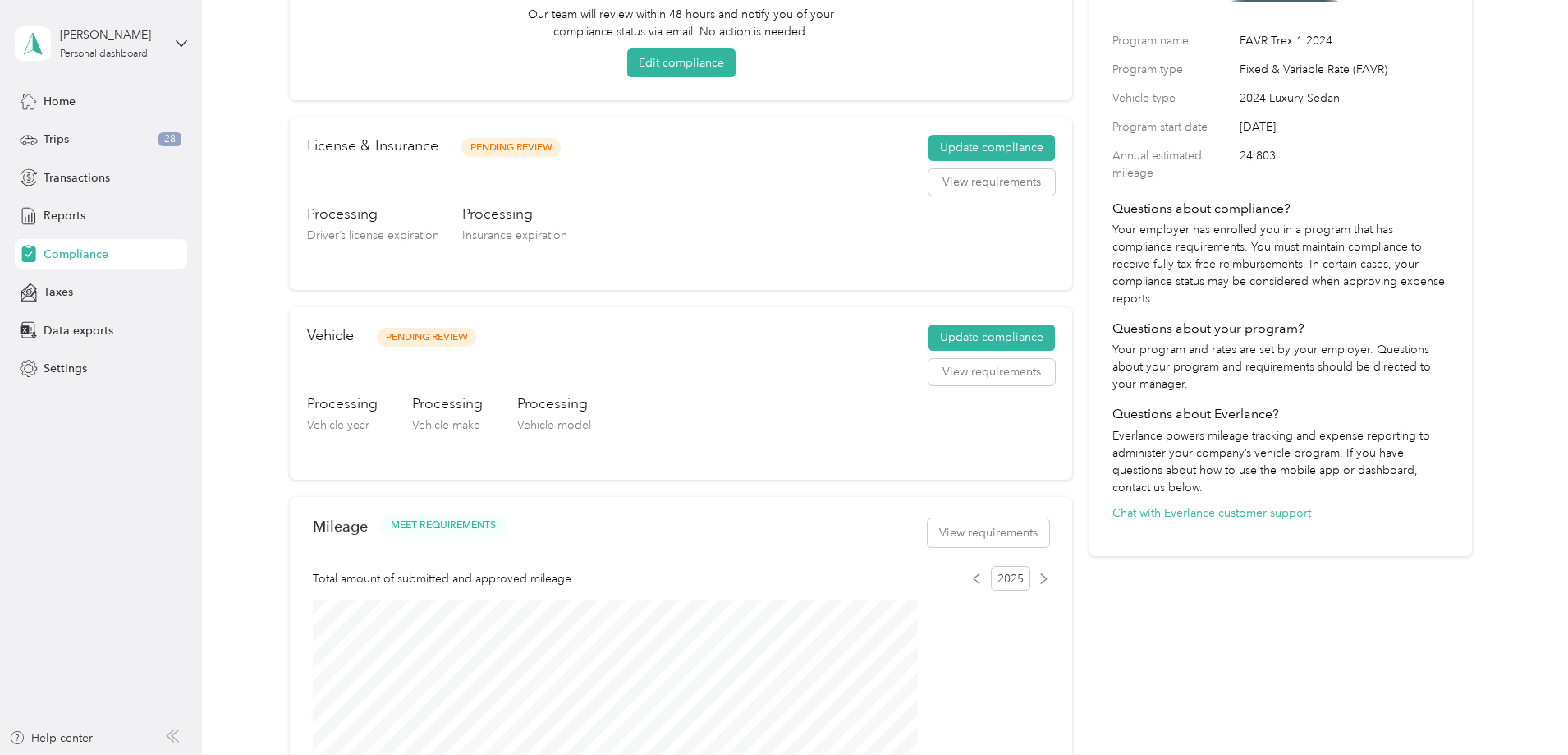
scroll to position [42, 0]
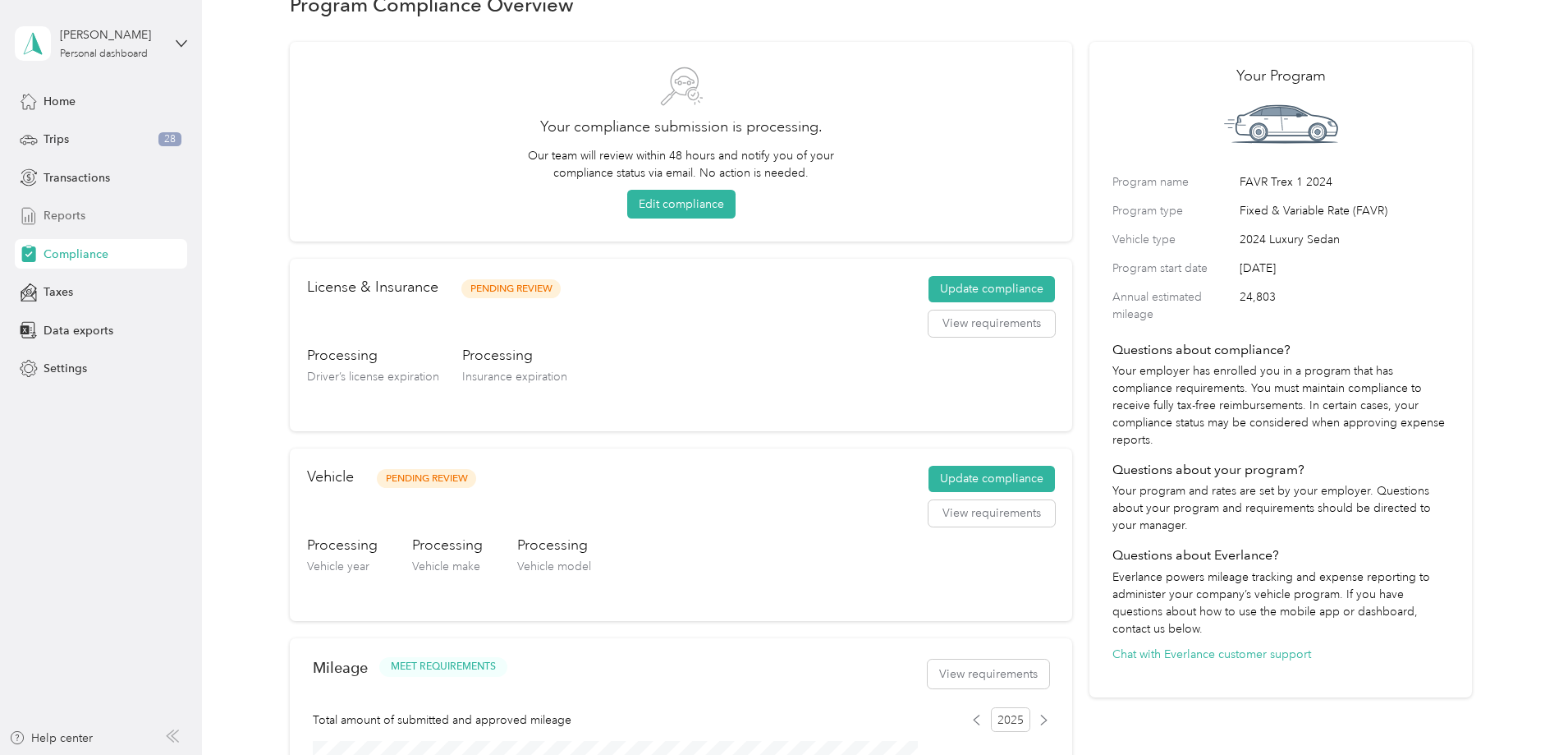
click at [43, 219] on div "Reports" at bounding box center [101, 215] width 172 height 29
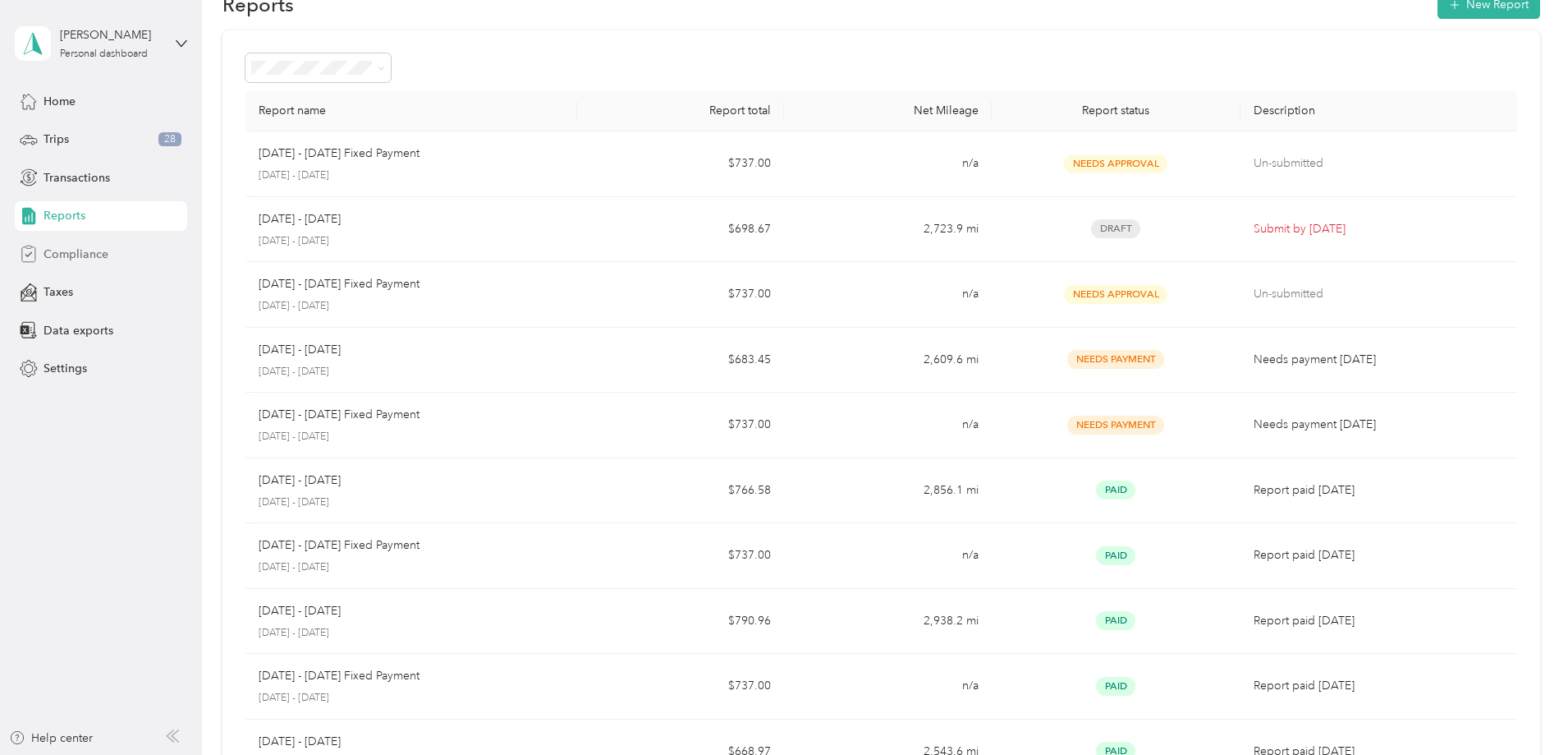
click at [59, 256] on span "Compliance" at bounding box center [76, 254] width 65 height 18
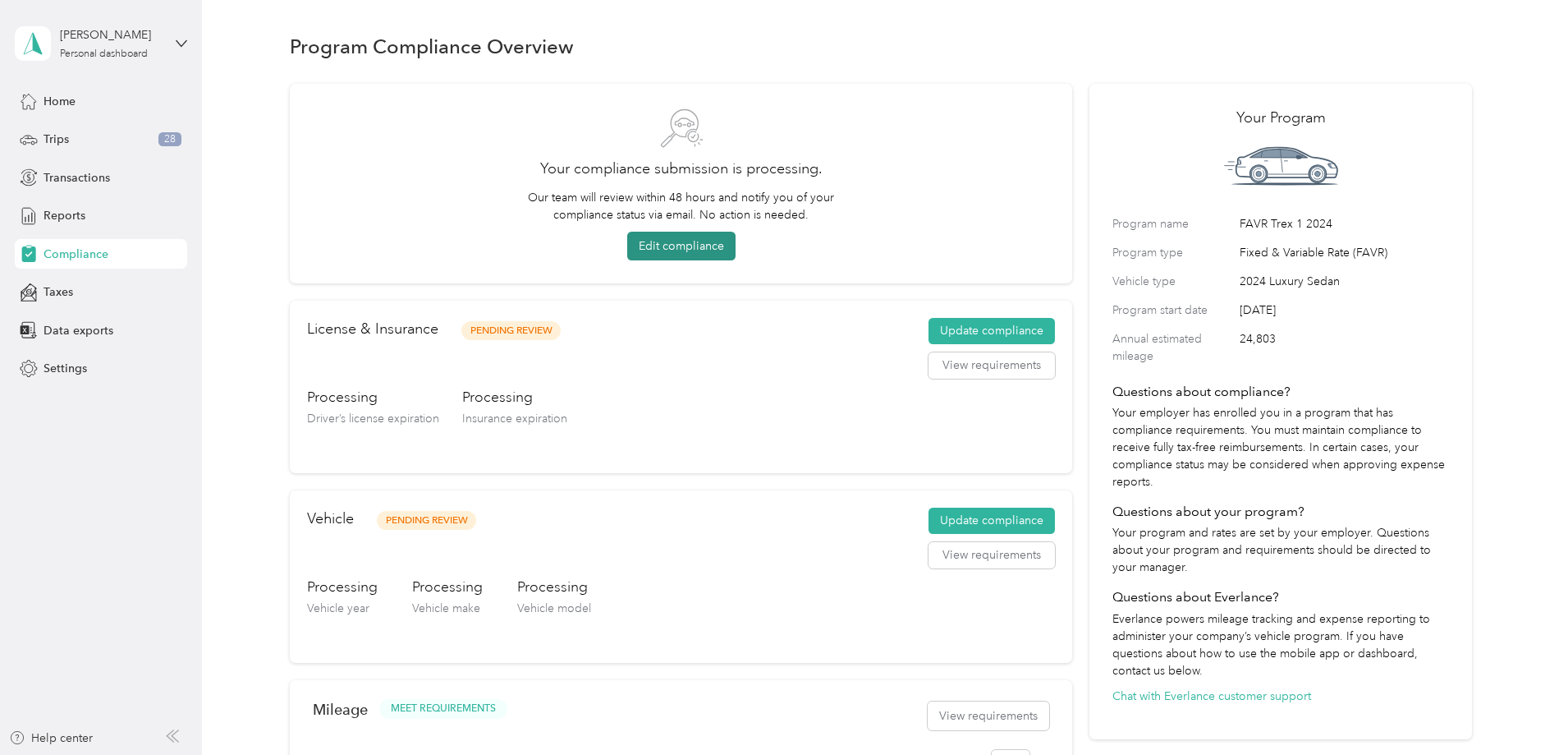
click at [720, 245] on button "Edit compliance" at bounding box center [682, 246] width 109 height 28
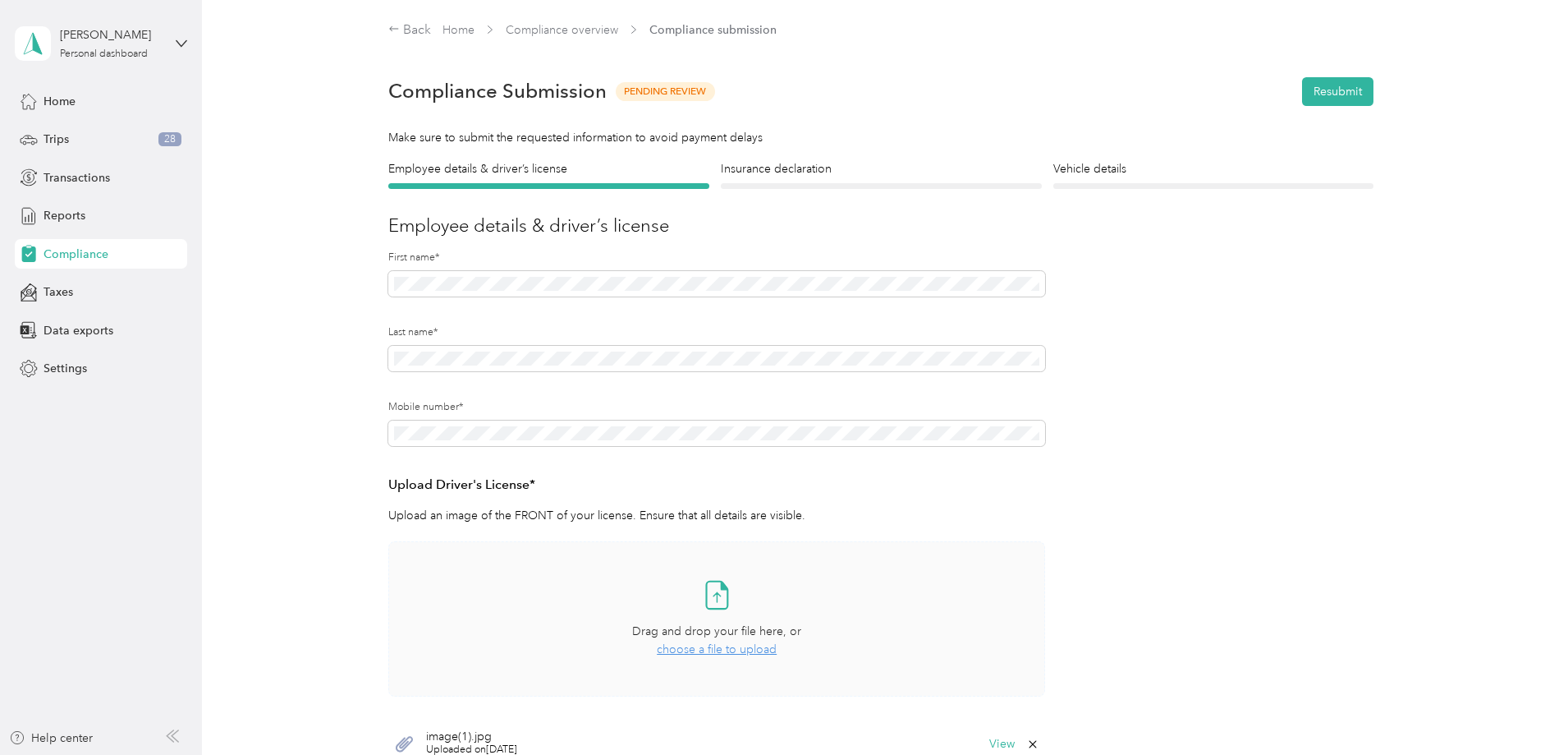
scroll to position [246, 0]
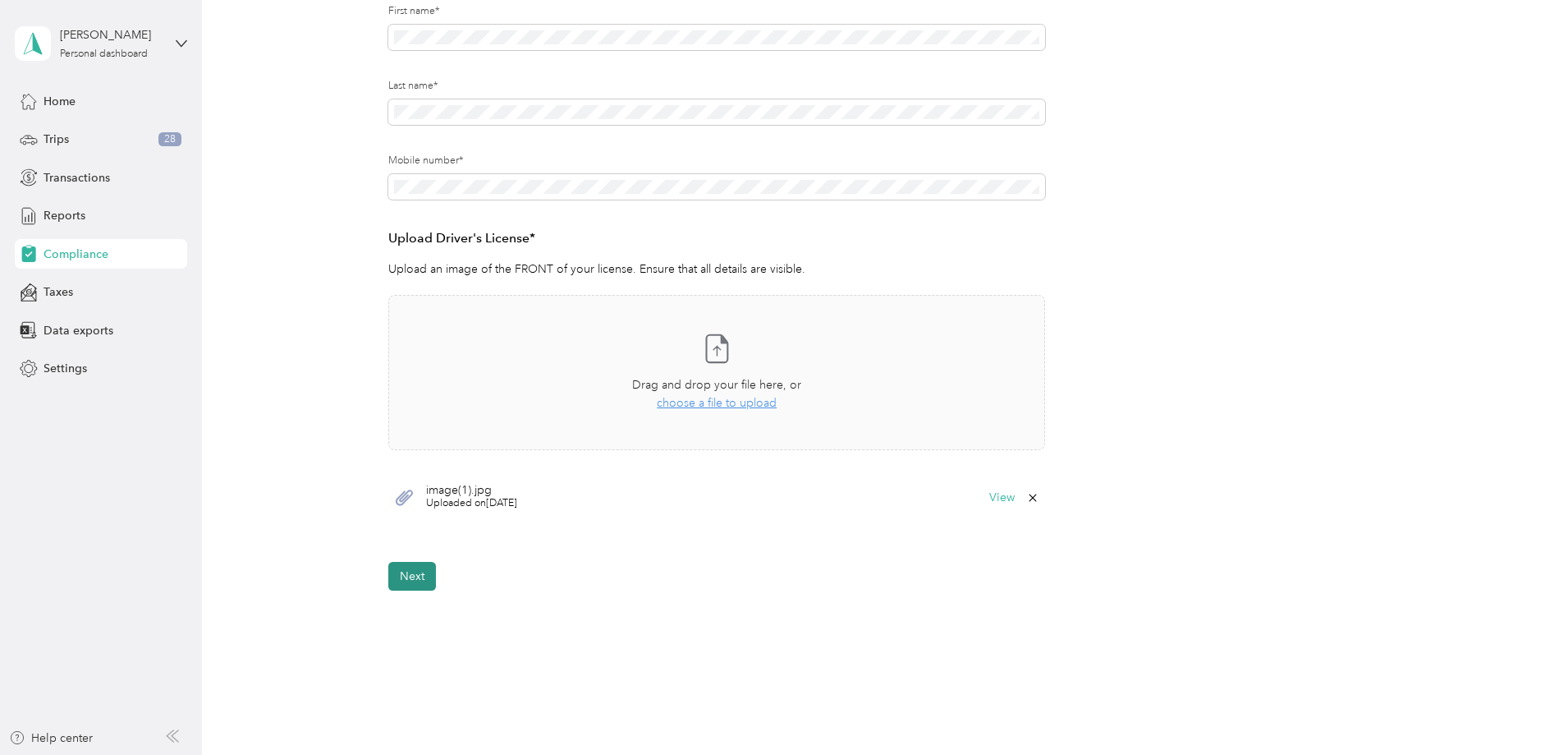
click at [425, 419] on button "Next" at bounding box center [412, 576] width 48 height 28
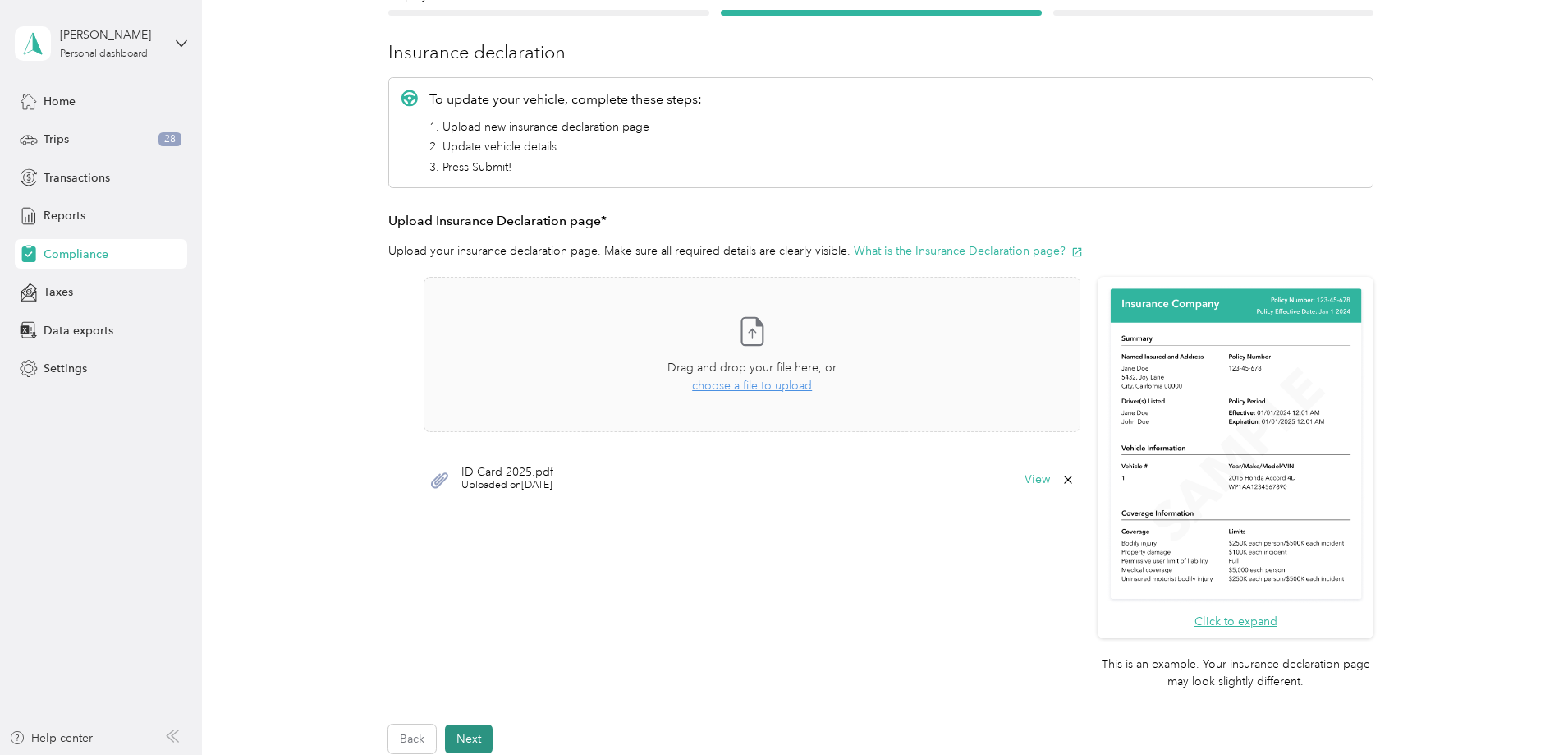
scroll to position [172, 0]
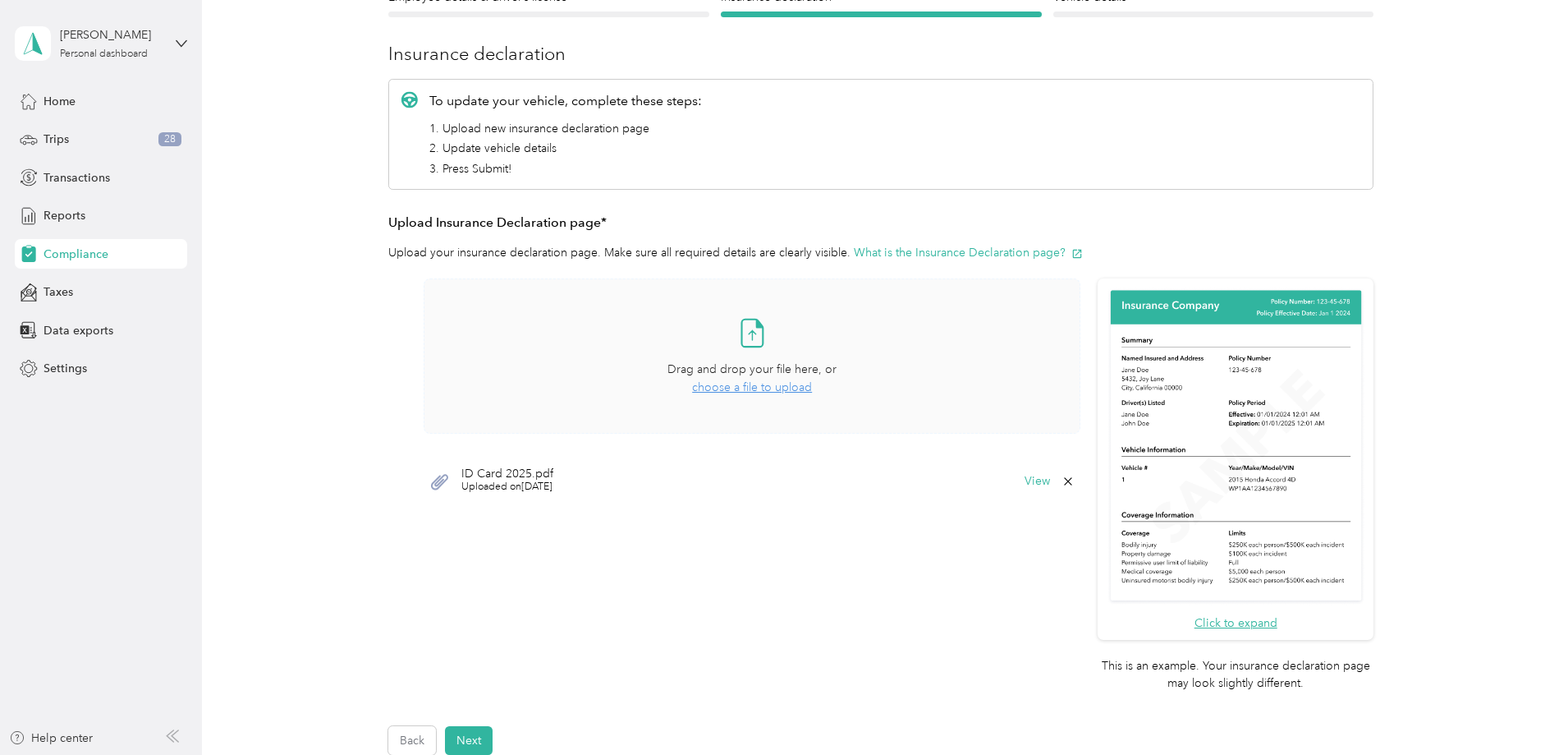
click at [761, 387] on span "choose a file to upload" at bounding box center [751, 387] width 120 height 14
click at [471, 419] on button "Next" at bounding box center [469, 740] width 48 height 28
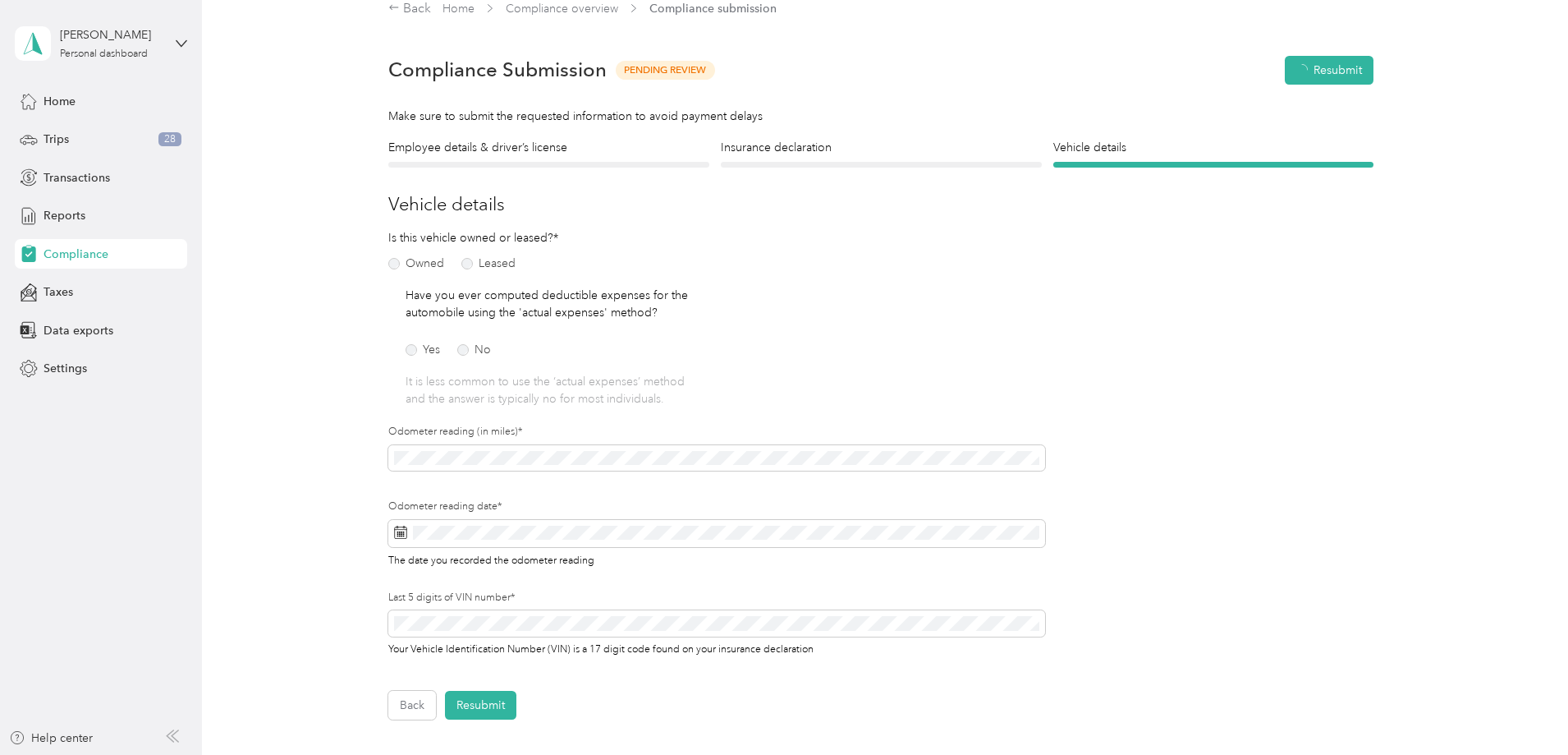
scroll to position [21, 0]
click at [489, 419] on button "Resubmit" at bounding box center [480, 706] width 71 height 28
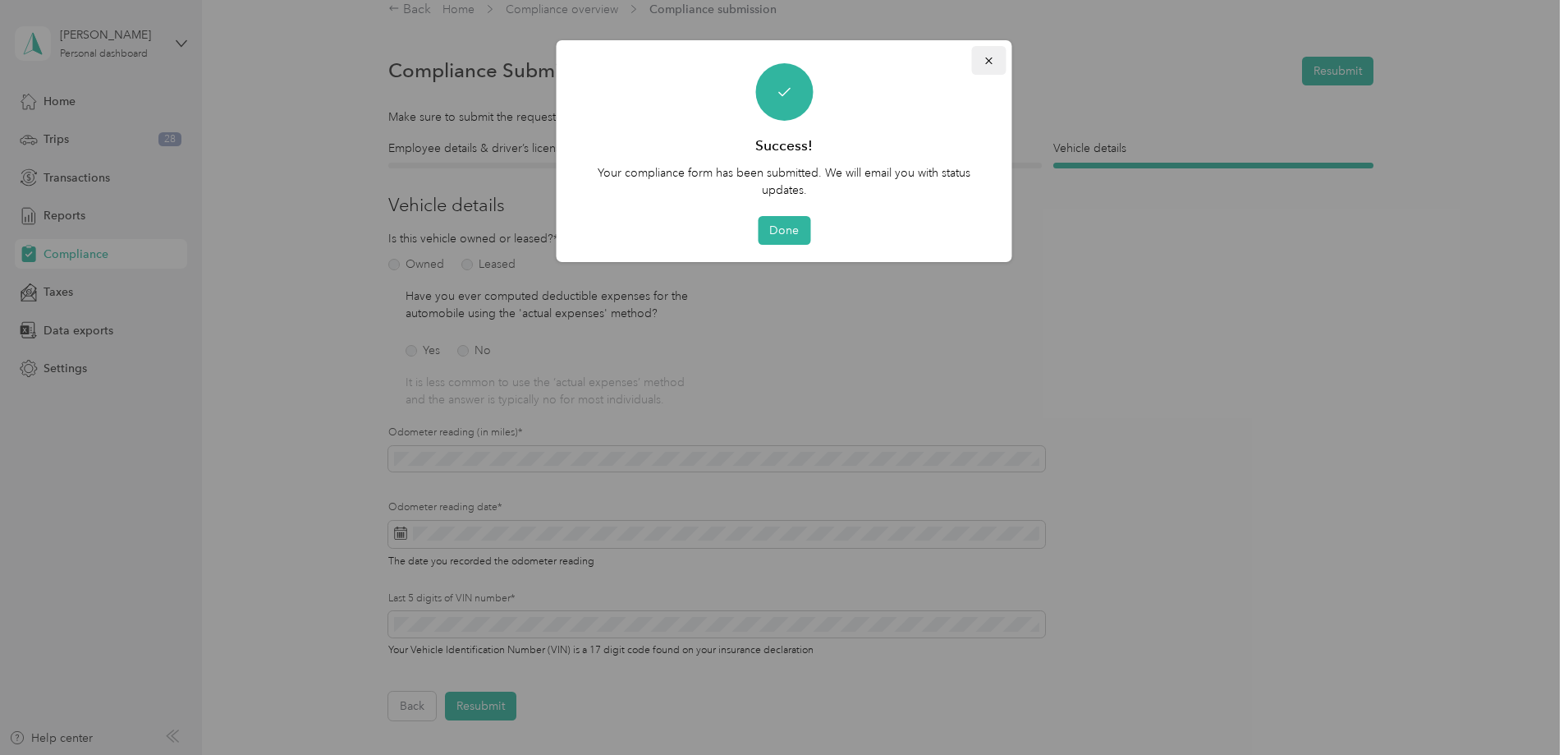
click at [983, 65] on icon "button" at bounding box center [989, 61] width 12 height 12
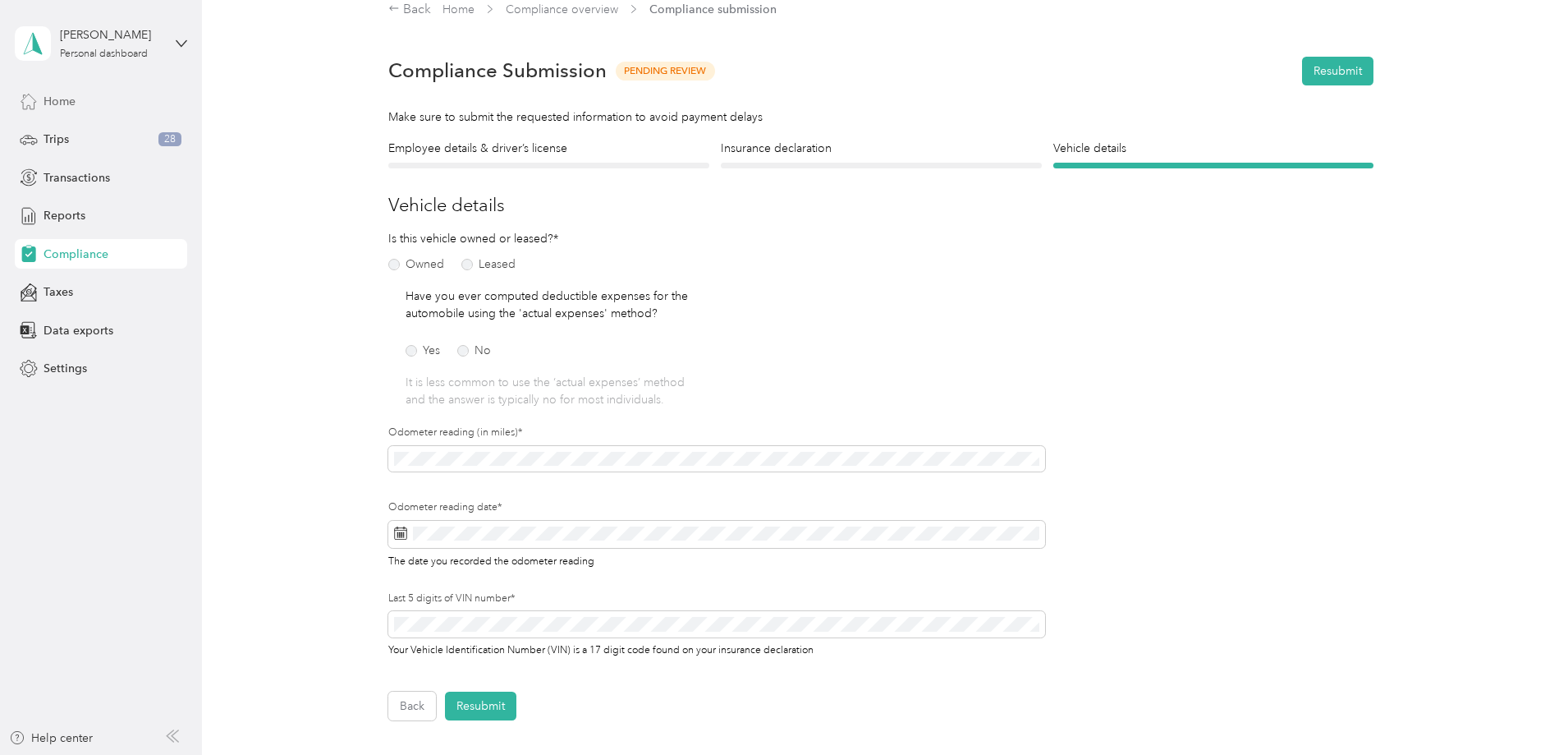
click at [49, 99] on span "Home" at bounding box center [59, 101] width 32 height 18
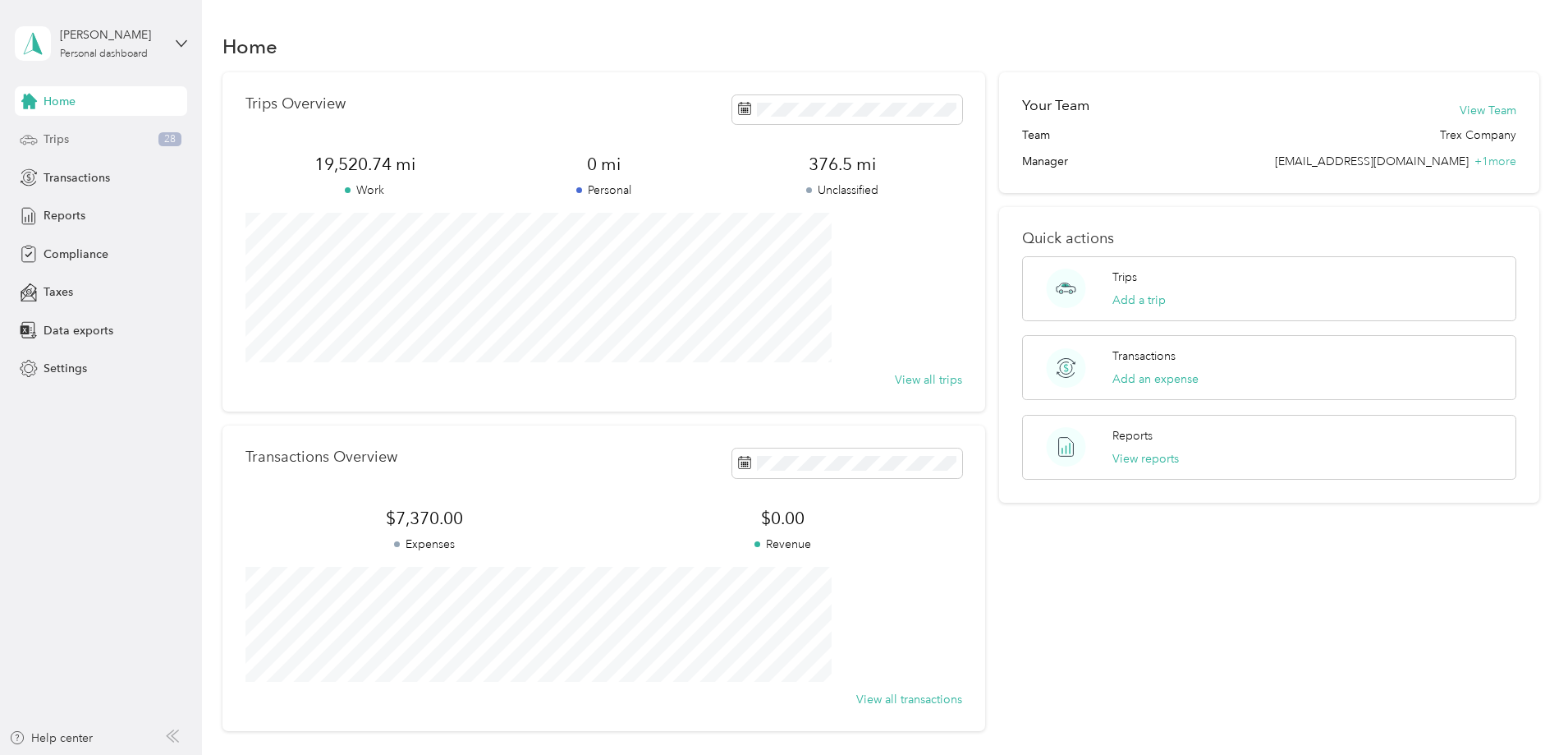
click at [54, 139] on span "Trips" at bounding box center [56, 139] width 25 height 18
